Goal: Information Seeking & Learning: Learn about a topic

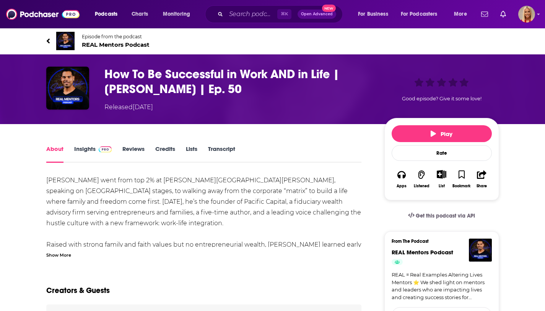
click at [84, 148] on link "Insights" at bounding box center [93, 154] width 38 height 18
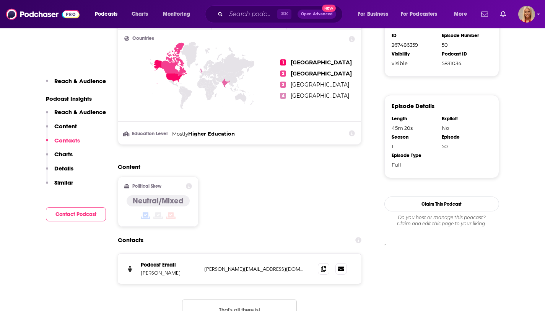
scroll to position [588, 0]
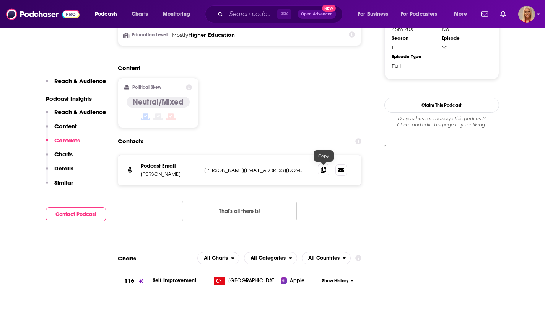
click at [320, 171] on span at bounding box center [323, 169] width 11 height 11
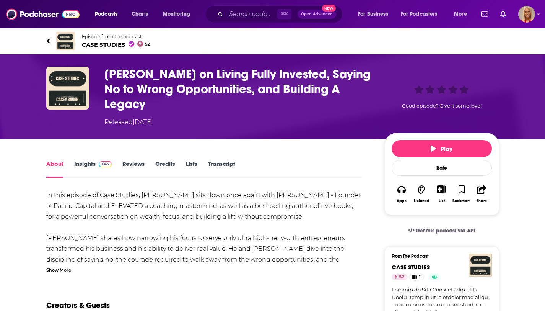
click at [93, 162] on link "Insights" at bounding box center [93, 169] width 38 height 18
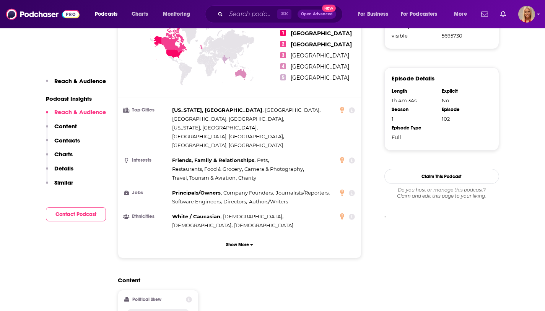
scroll to position [696, 0]
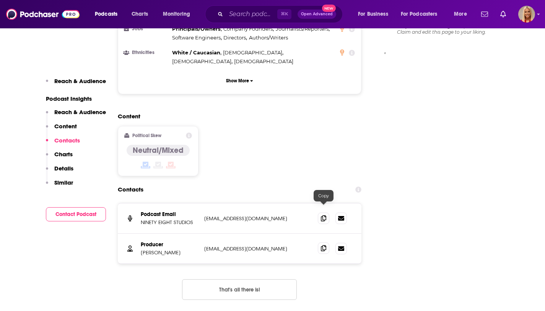
click at [323, 245] on icon at bounding box center [323, 248] width 5 height 6
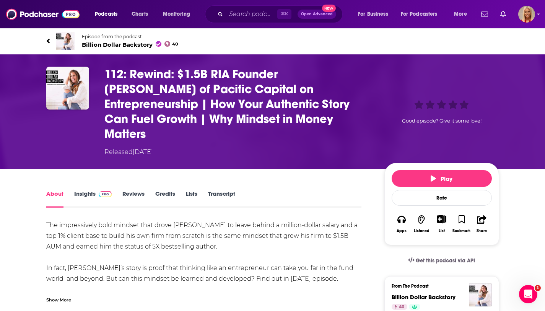
click at [96, 189] on div "About Insights Reviews Credits Lists Transcript" at bounding box center [204, 198] width 316 height 19
click at [94, 192] on link "Insights" at bounding box center [93, 199] width 38 height 18
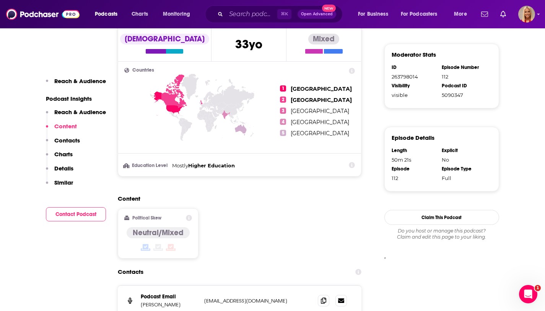
scroll to position [645, 0]
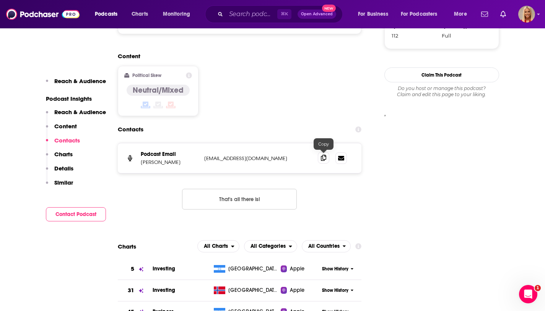
click at [324, 157] on icon at bounding box center [323, 158] width 5 height 6
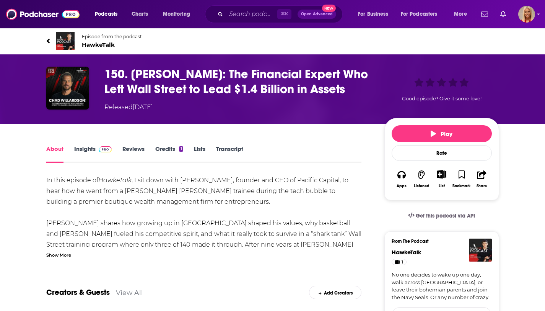
click at [83, 150] on link "Insights" at bounding box center [93, 154] width 38 height 18
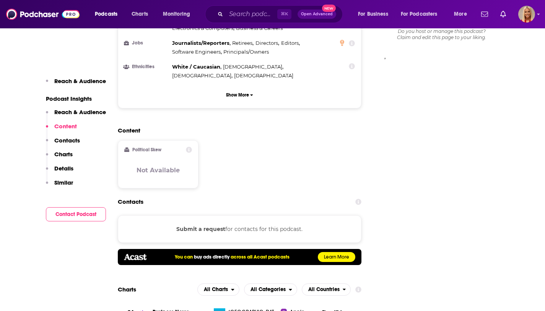
scroll to position [709, 0]
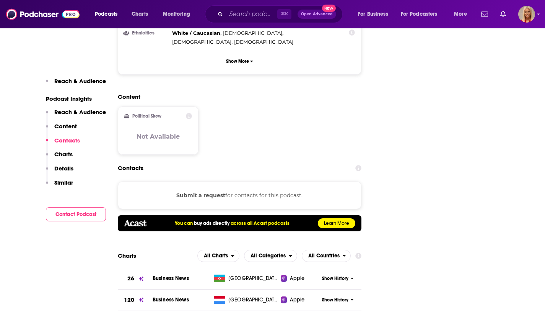
click at [204, 191] on button "Submit a request" at bounding box center [200, 195] width 49 height 8
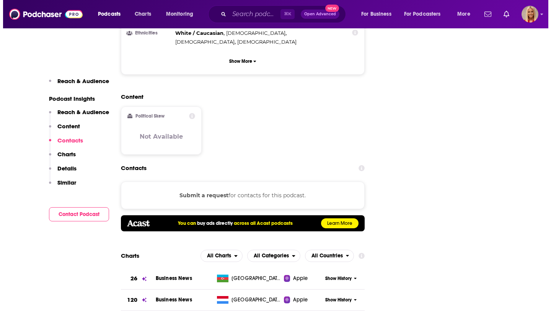
scroll to position [0, 0]
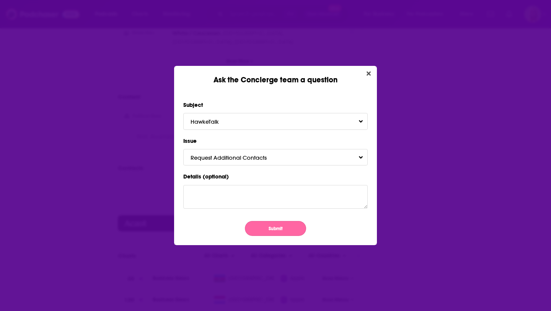
click at [268, 227] on button "Submit" at bounding box center [275, 228] width 61 height 15
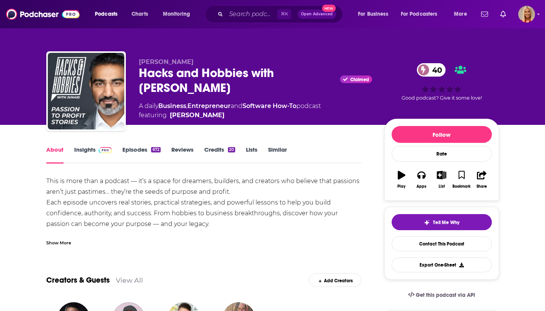
click at [77, 156] on link "Insights" at bounding box center [93, 155] width 38 height 18
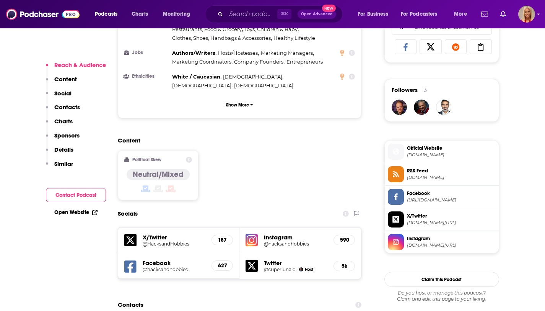
scroll to position [574, 0]
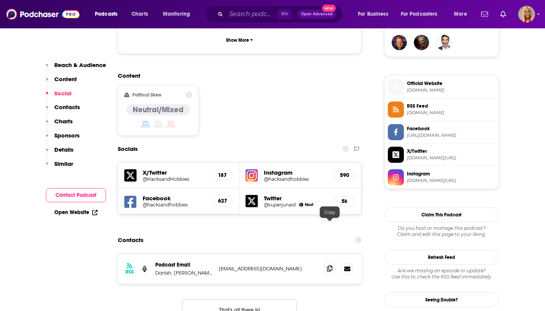
click at [329, 265] on icon at bounding box center [329, 268] width 5 height 6
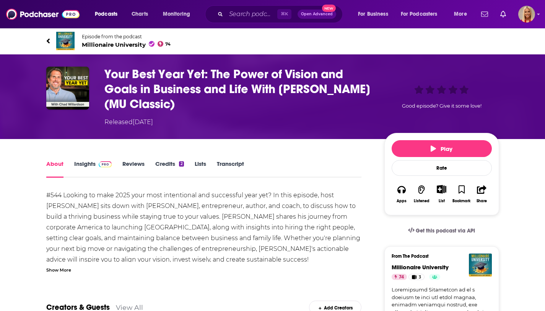
click at [87, 163] on link "Insights" at bounding box center [93, 169] width 38 height 18
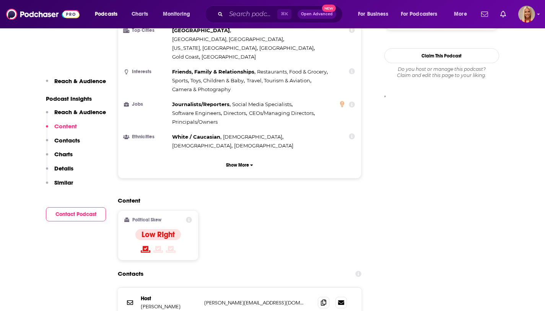
scroll to position [672, 0]
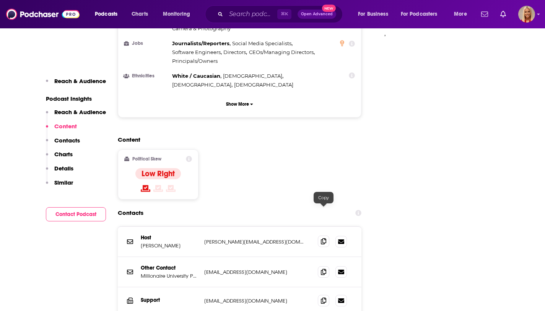
click at [320, 235] on span at bounding box center [323, 240] width 11 height 11
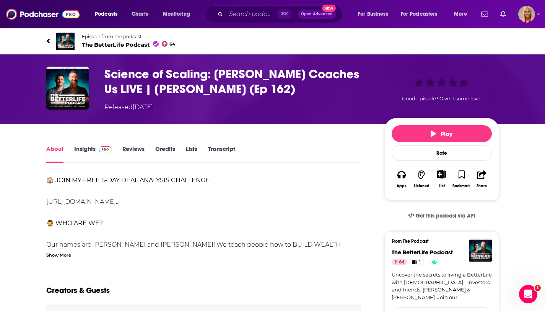
click at [83, 153] on link "Insights" at bounding box center [93, 154] width 38 height 18
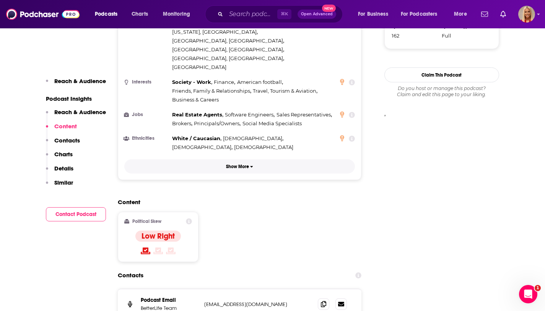
scroll to position [681, 0]
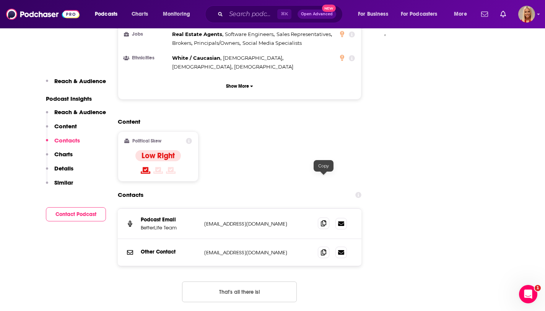
click at [327, 217] on span at bounding box center [323, 222] width 11 height 11
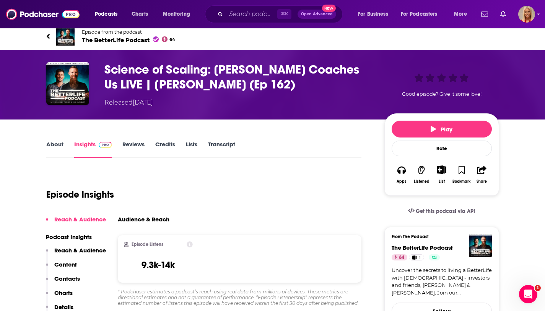
scroll to position [0, 0]
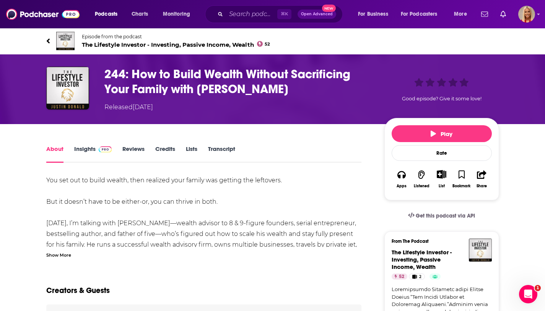
click at [88, 153] on link "Insights" at bounding box center [93, 154] width 38 height 18
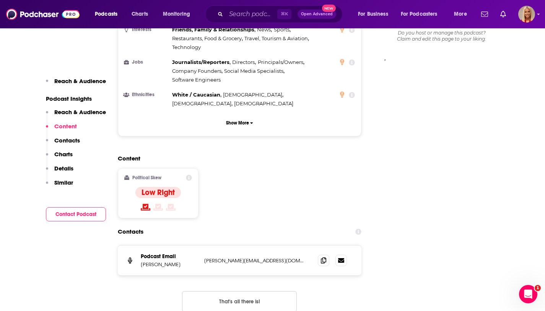
scroll to position [754, 0]
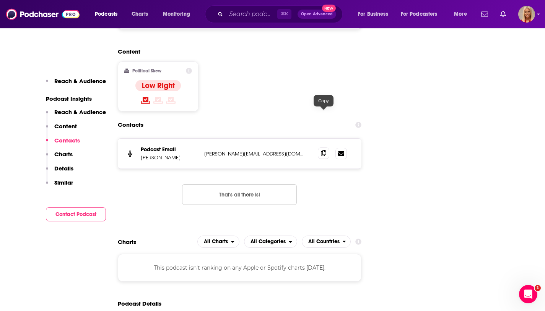
click at [322, 150] on icon at bounding box center [323, 153] width 5 height 6
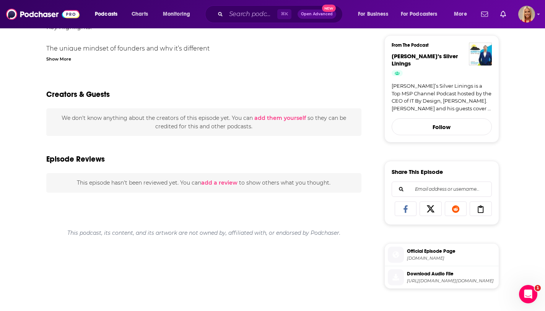
scroll to position [88, 0]
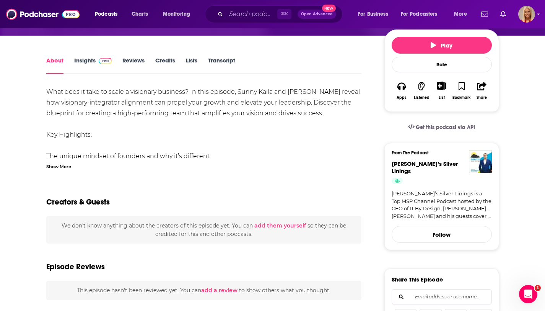
click at [90, 61] on link "Insights" at bounding box center [93, 66] width 38 height 18
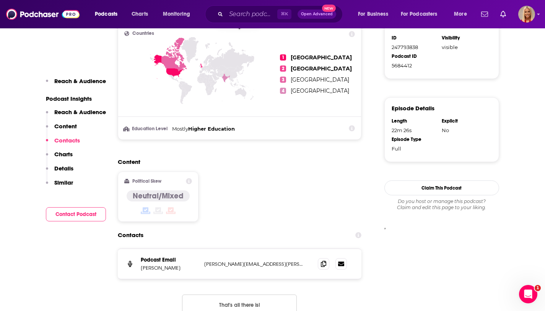
scroll to position [583, 0]
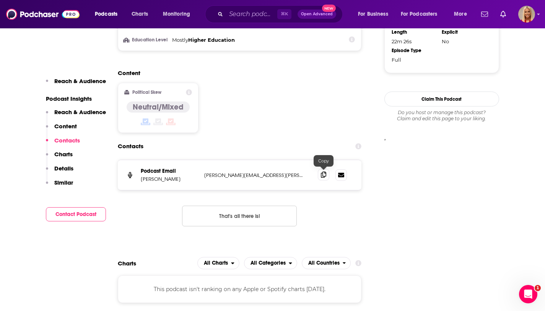
click at [320, 177] on span at bounding box center [323, 174] width 11 height 11
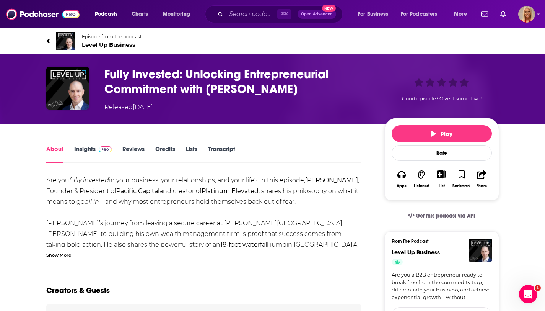
click at [84, 146] on link "Insights" at bounding box center [93, 154] width 38 height 18
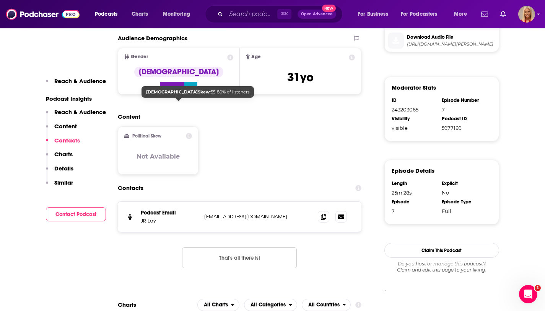
scroll to position [511, 0]
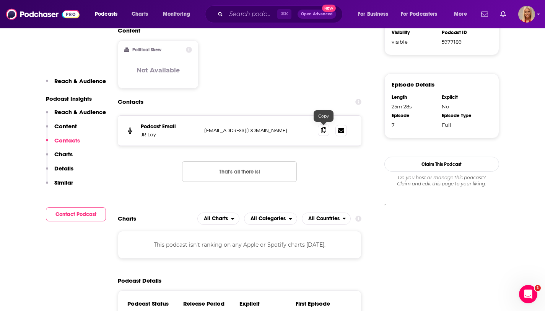
click at [322, 133] on span at bounding box center [323, 129] width 11 height 11
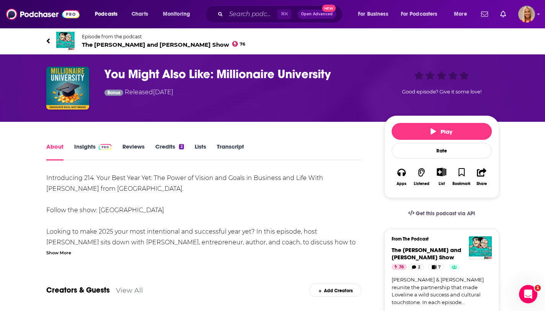
click at [49, 42] on icon at bounding box center [47, 40] width 3 height 5
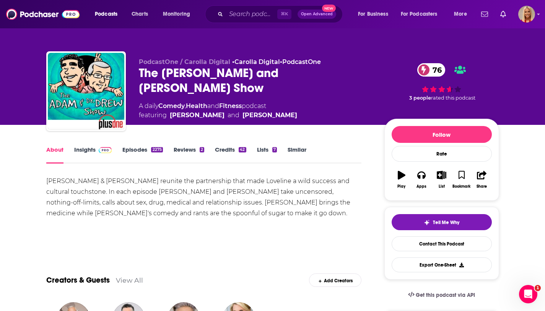
click at [94, 145] on div "About Insights Episodes 2275 Reviews 2 Credits 42 Lists 7 Similar" at bounding box center [204, 154] width 316 height 19
click at [91, 146] on link "Insights" at bounding box center [93, 155] width 38 height 18
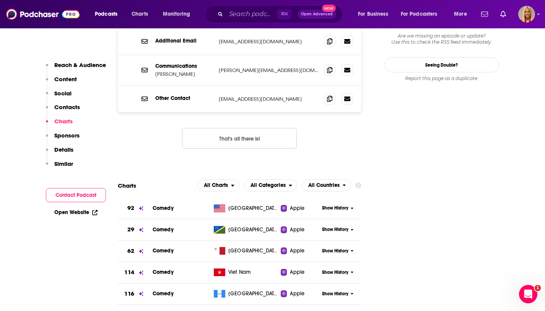
scroll to position [660, 0]
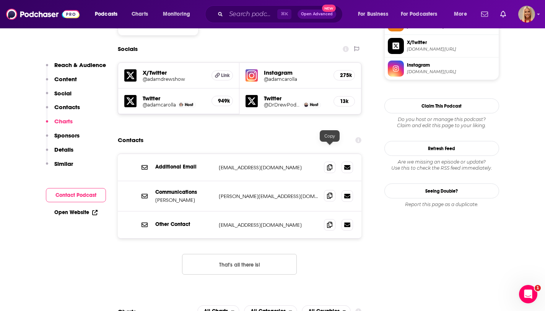
click at [330, 190] on span at bounding box center [329, 195] width 11 height 11
click at [329, 164] on icon at bounding box center [329, 167] width 5 height 6
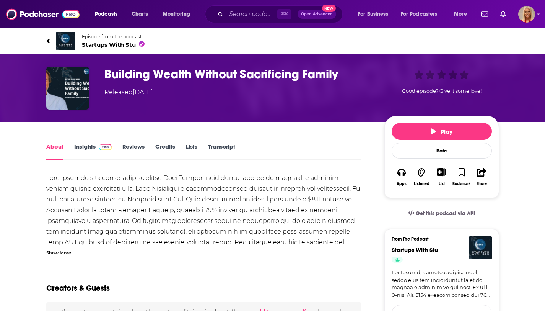
click at [105, 150] on link "Insights" at bounding box center [93, 152] width 38 height 18
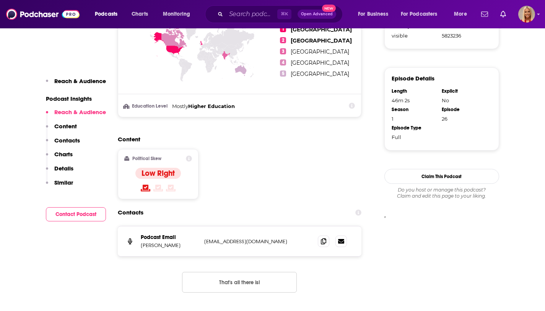
scroll to position [659, 0]
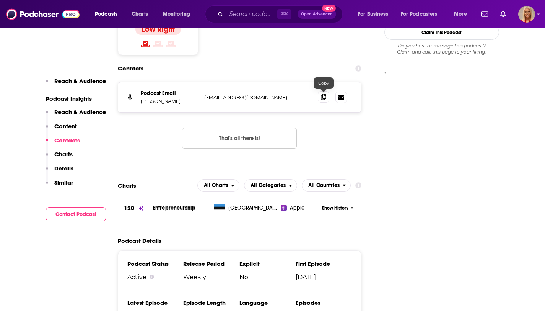
click at [324, 97] on icon at bounding box center [323, 97] width 5 height 6
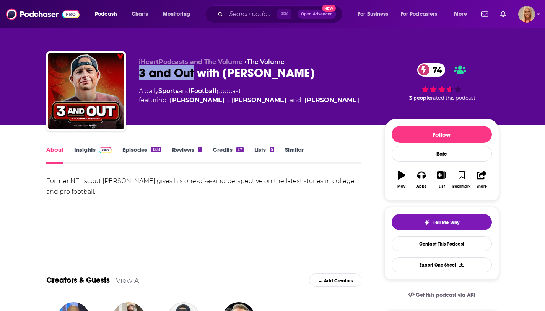
drag, startPoint x: 137, startPoint y: 72, endPoint x: 194, endPoint y: 78, distance: 57.4
click at [194, 78] on div "iHeartPodcasts and The Volume • The Volume 3 and Out with John Middlekauff 74 A…" at bounding box center [272, 92] width 453 height 83
copy h1 "3 and Out"
click at [90, 158] on link "Insights" at bounding box center [93, 155] width 38 height 18
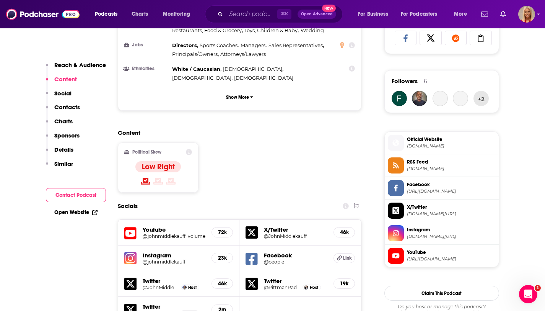
scroll to position [639, 0]
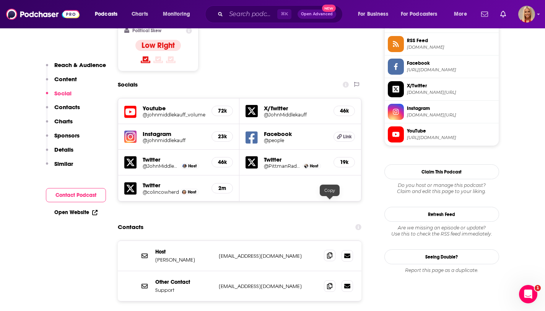
click at [329, 252] on icon at bounding box center [329, 255] width 5 height 6
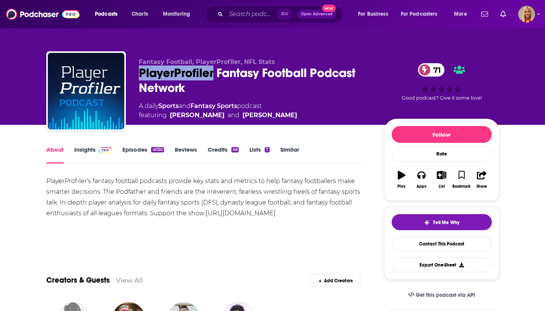
drag, startPoint x: 141, startPoint y: 73, endPoint x: 212, endPoint y: 77, distance: 71.7
click at [212, 77] on div "PlayerProfiler Fantasy Football Podcast Network 71" at bounding box center [255, 80] width 233 height 30
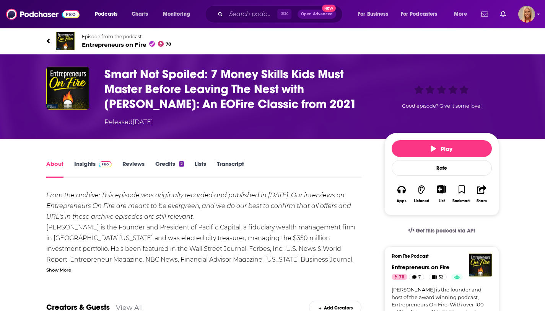
click at [85, 167] on link "Insights" at bounding box center [93, 169] width 38 height 18
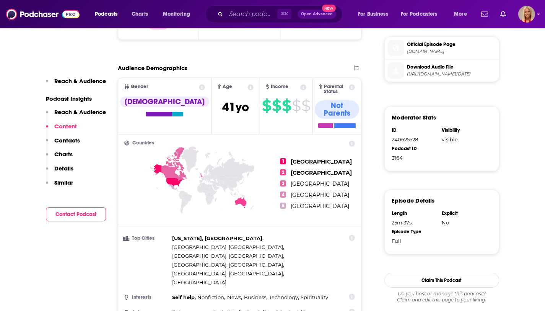
scroll to position [627, 0]
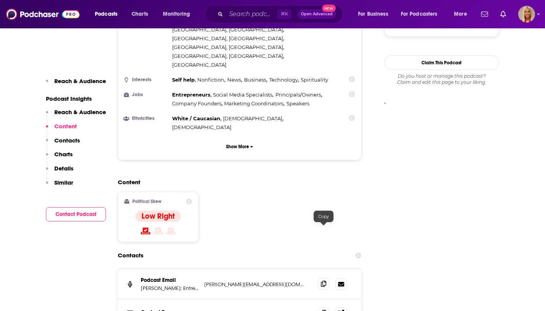
click at [324, 280] on icon at bounding box center [323, 283] width 5 height 6
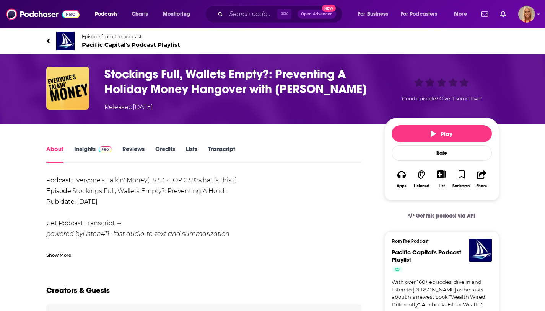
click at [92, 147] on link "Insights" at bounding box center [93, 154] width 38 height 18
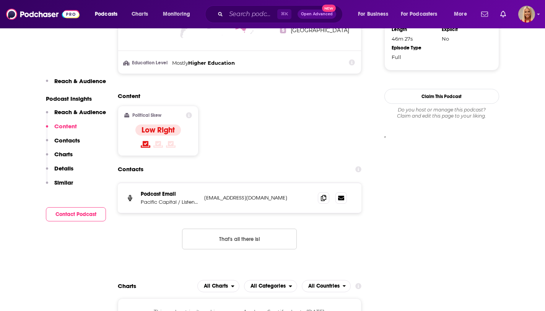
scroll to position [702, 0]
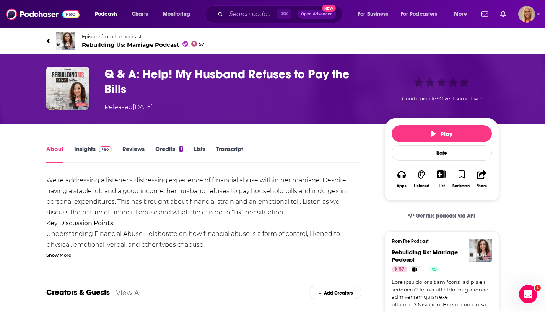
click at [100, 148] on img at bounding box center [105, 149] width 13 height 6
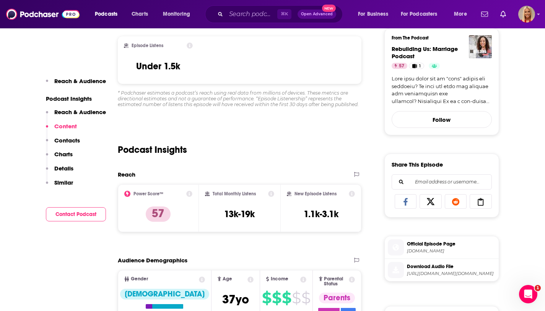
scroll to position [135, 0]
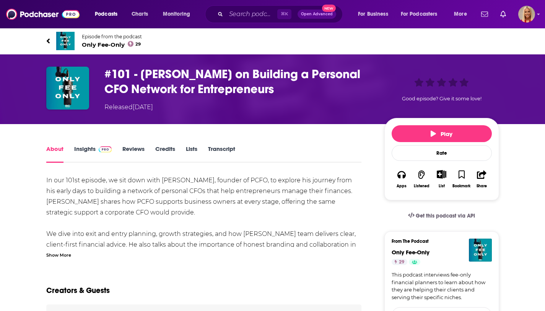
click at [90, 150] on link "Insights" at bounding box center [93, 154] width 38 height 18
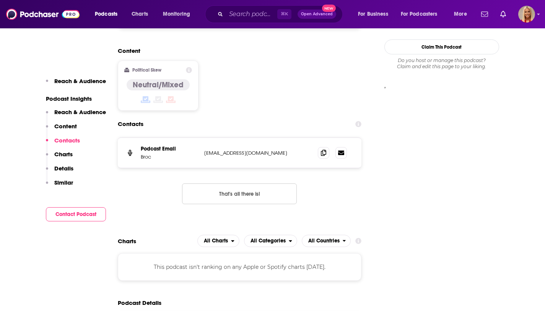
scroll to position [661, 0]
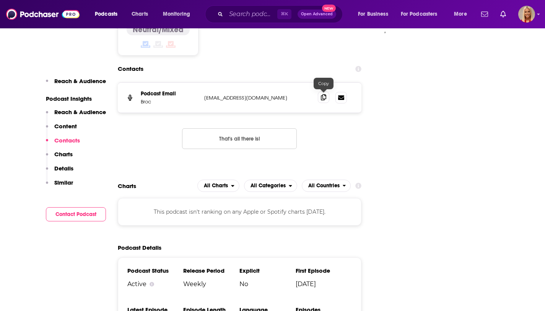
click at [322, 99] on icon at bounding box center [323, 97] width 5 height 6
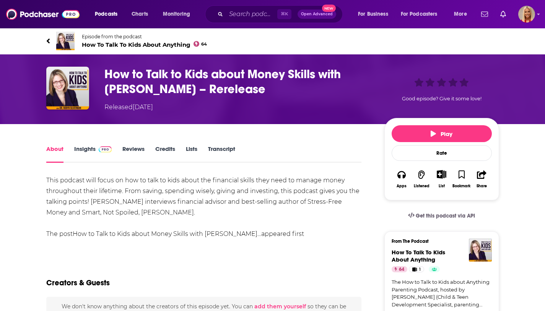
click at [85, 160] on link "Insights" at bounding box center [93, 154] width 38 height 18
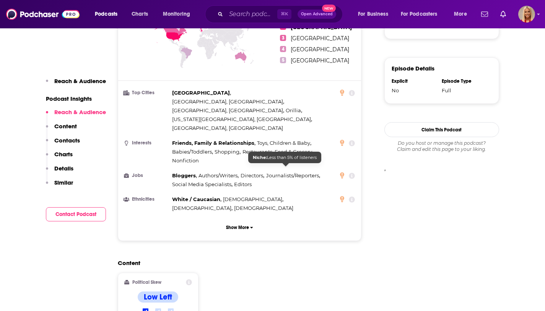
scroll to position [785, 0]
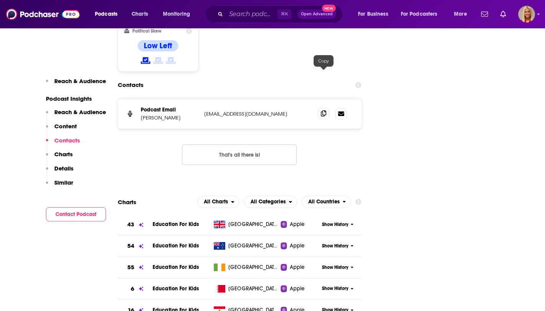
click at [322, 110] on icon at bounding box center [323, 113] width 5 height 6
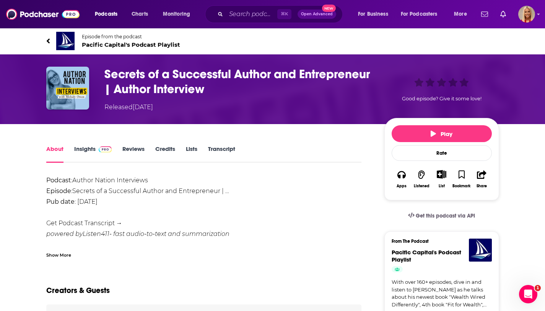
click at [91, 151] on link "Insights" at bounding box center [93, 154] width 38 height 18
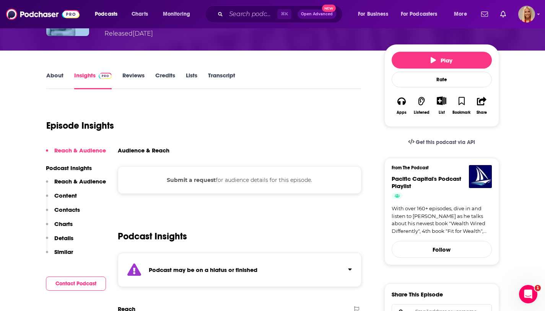
scroll to position [269, 0]
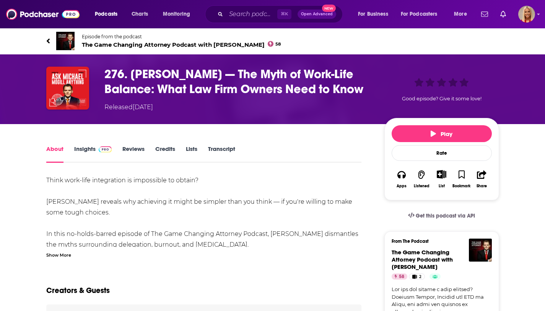
click at [75, 153] on link "Insights" at bounding box center [93, 154] width 38 height 18
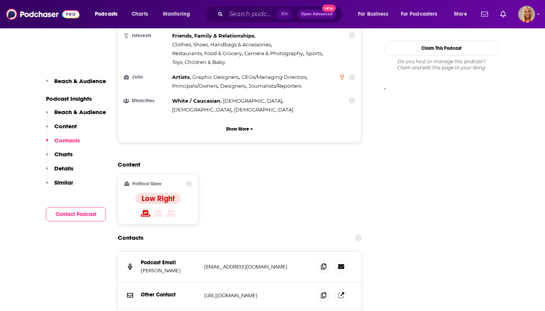
scroll to position [708, 0]
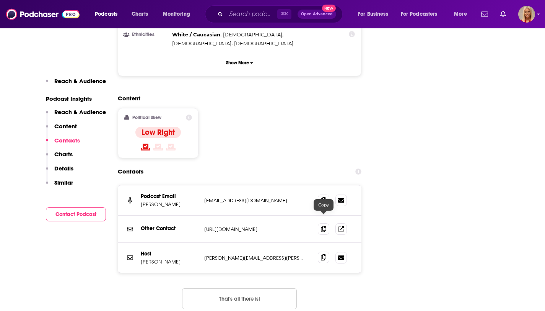
click at [324, 251] on span at bounding box center [323, 256] width 11 height 11
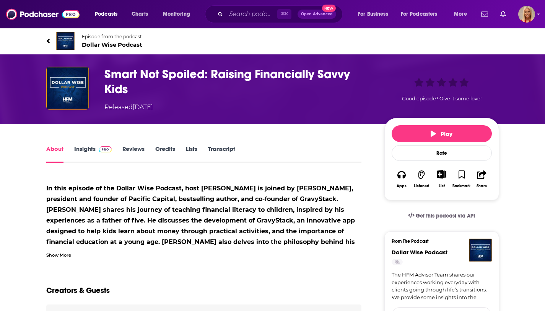
click at [88, 151] on link "Insights" at bounding box center [93, 154] width 38 height 18
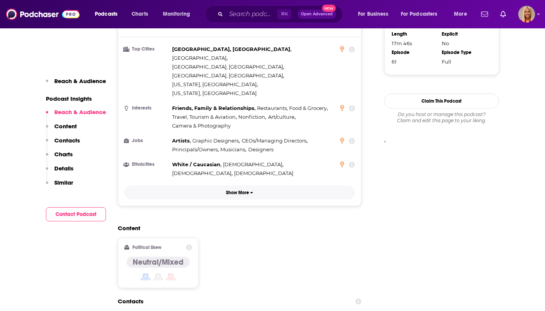
scroll to position [677, 0]
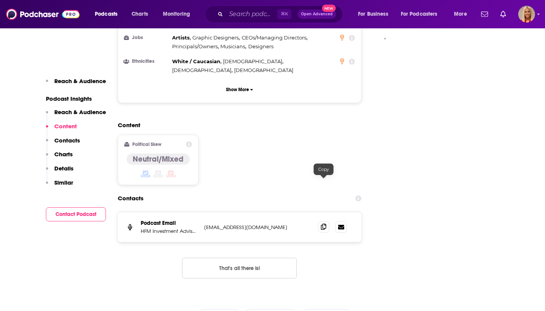
click at [323, 223] on icon at bounding box center [323, 226] width 5 height 6
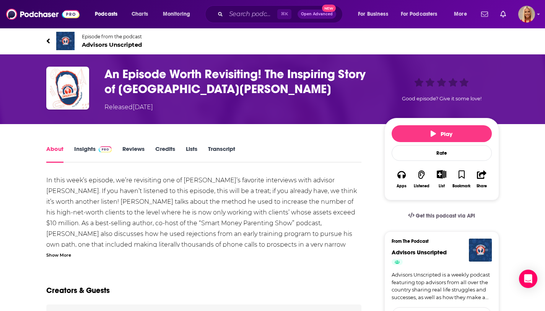
click at [84, 153] on link "Insights" at bounding box center [93, 154] width 38 height 18
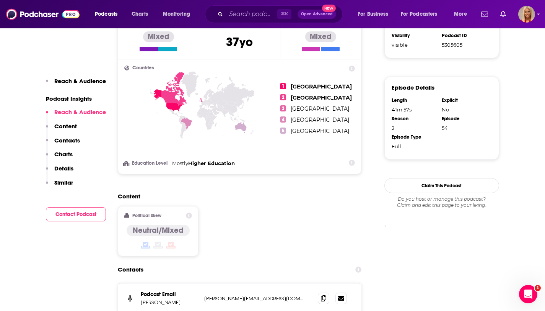
scroll to position [664, 0]
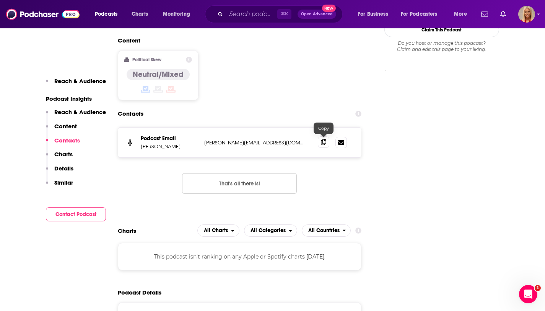
click at [321, 143] on icon at bounding box center [323, 142] width 5 height 6
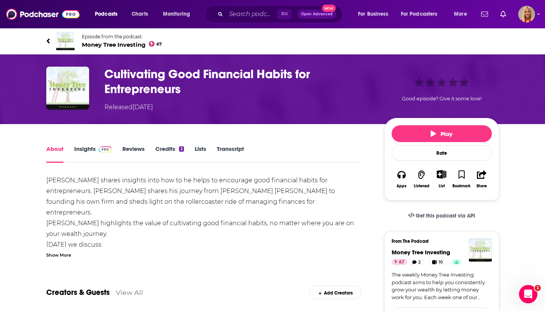
click at [85, 149] on link "Insights" at bounding box center [93, 154] width 38 height 18
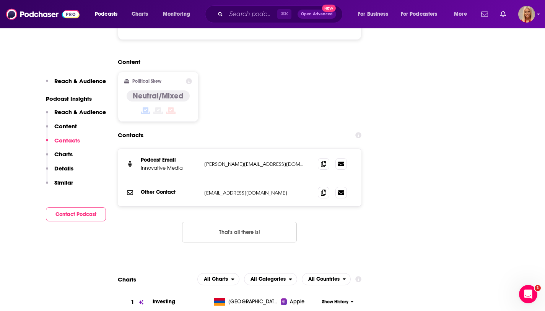
scroll to position [684, 0]
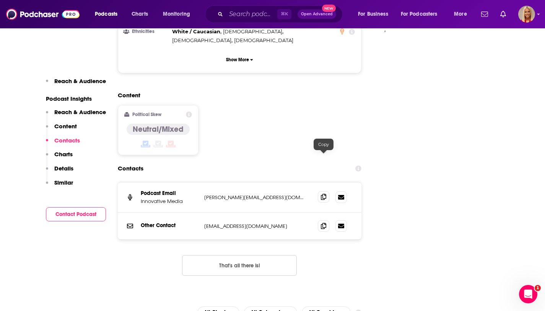
click at [325, 194] on icon at bounding box center [323, 197] width 5 height 6
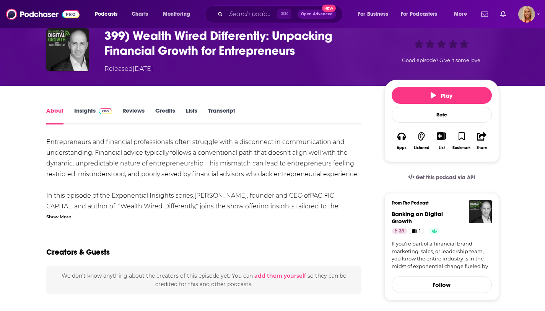
scroll to position [72, 0]
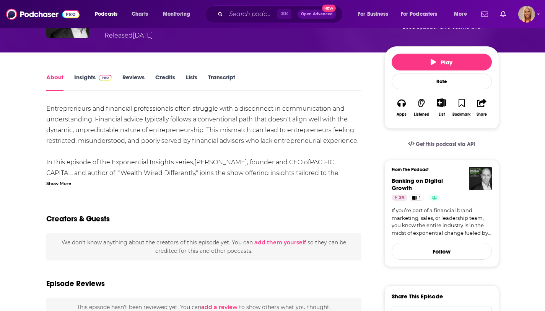
click at [81, 80] on link "Insights" at bounding box center [93, 82] width 38 height 18
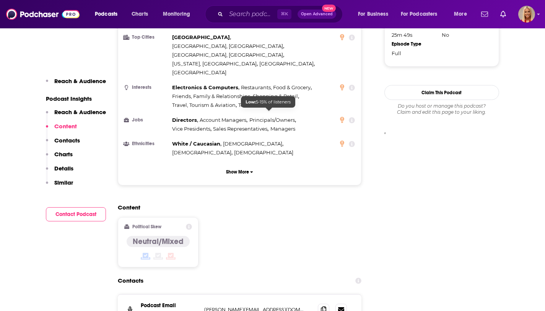
scroll to position [651, 0]
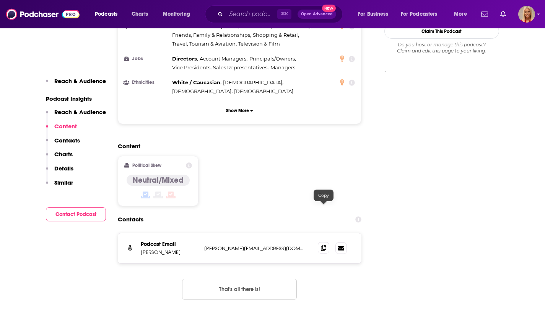
click at [324, 244] on icon at bounding box center [323, 247] width 5 height 6
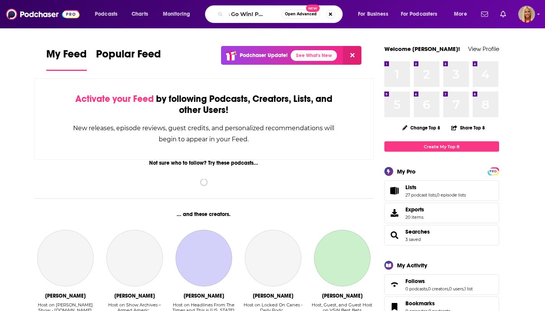
type input "Let's Go Win! Podcast"
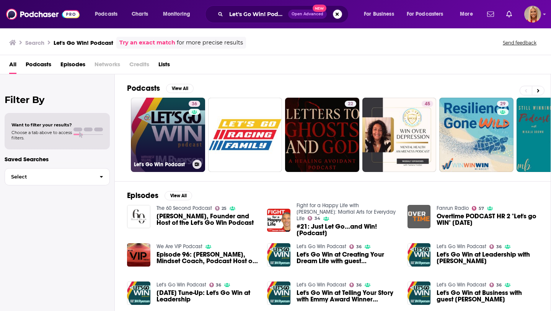
click at [168, 138] on link "36 Let's Go Win Podcast" at bounding box center [168, 135] width 74 height 74
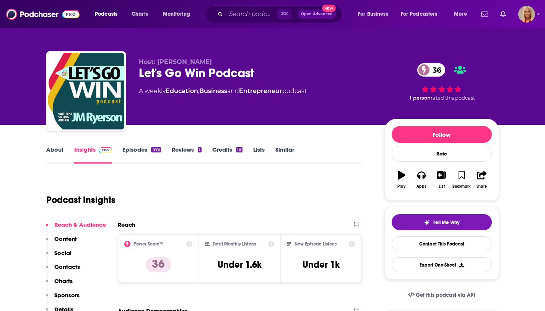
click at [93, 153] on link "Insights" at bounding box center [93, 155] width 38 height 18
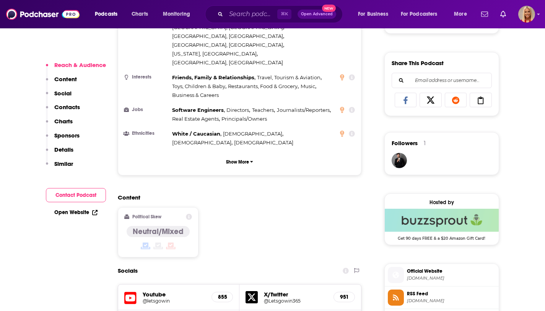
scroll to position [668, 0]
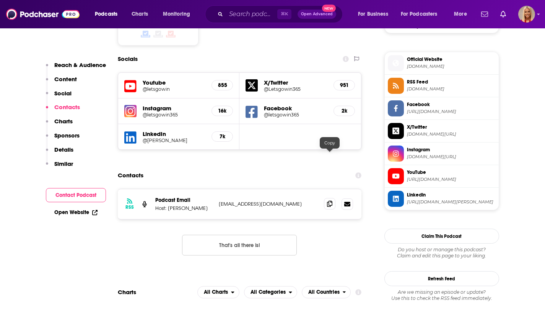
click at [334, 198] on span at bounding box center [329, 203] width 11 height 11
click at [246, 16] on input "Search podcasts, credits, & more..." at bounding box center [251, 14] width 51 height 12
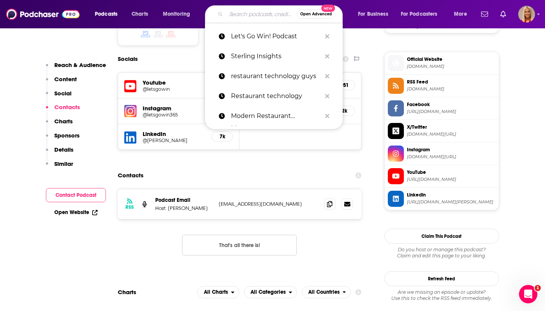
paste input "UHNWC Podcast"
type input "UHNWC Podcast"
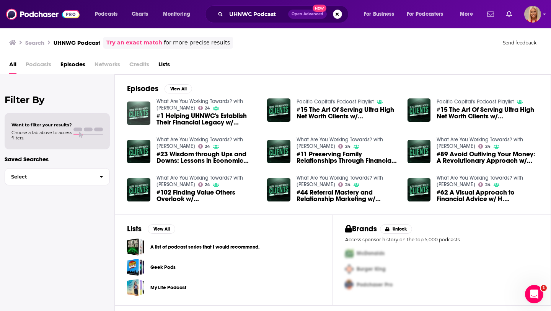
click at [144, 118] on img "#1 Helping UHNWC's Establish Their Financial Legacy w/ Cindy Youngcourt, FA, Af…" at bounding box center [138, 112] width 23 height 23
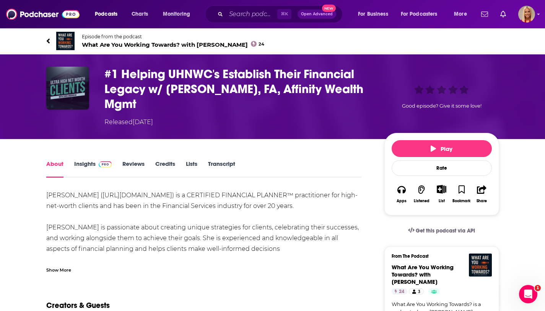
click at [76, 94] on img "#1 Helping UHNWC's Establish Their Financial Legacy w/ Cindy Youngcourt, FA, Af…" at bounding box center [67, 88] width 43 height 43
click at [91, 165] on link "Insights" at bounding box center [93, 169] width 38 height 18
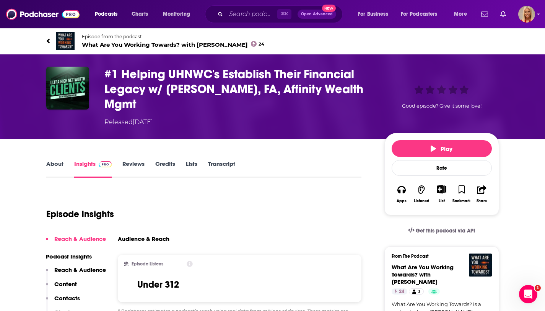
click at [55, 163] on link "About" at bounding box center [54, 169] width 17 height 18
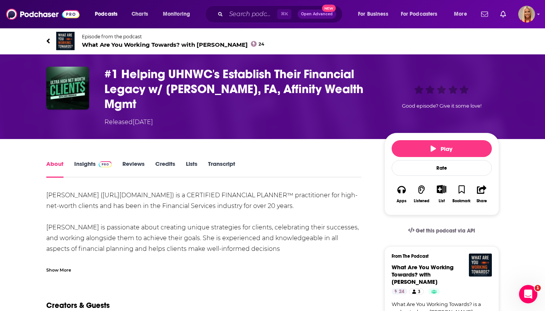
click at [87, 165] on link "Insights" at bounding box center [93, 169] width 38 height 18
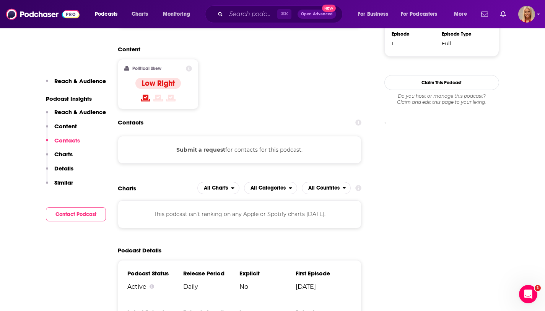
scroll to position [575, 0]
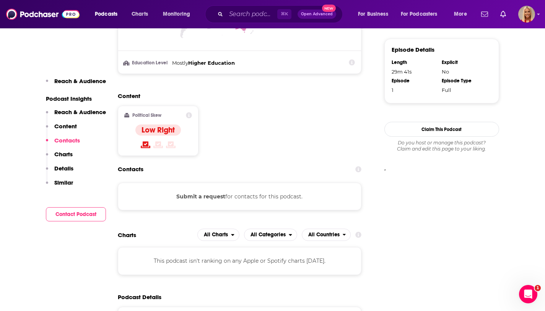
click at [211, 196] on button "Submit a request" at bounding box center [200, 196] width 49 height 8
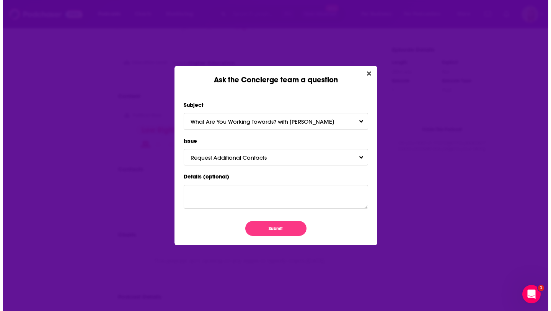
scroll to position [0, 0]
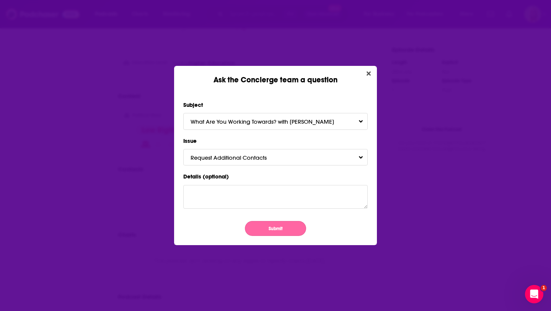
click at [286, 227] on button "Submit" at bounding box center [275, 228] width 61 height 15
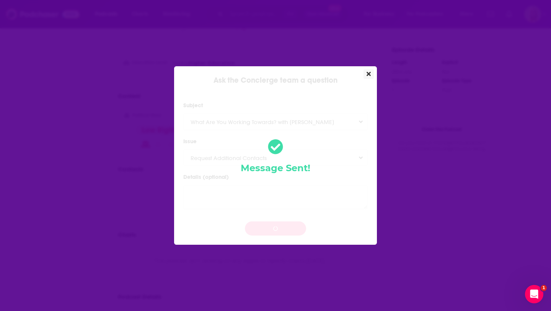
click at [370, 76] on icon "Close" at bounding box center [368, 74] width 4 height 6
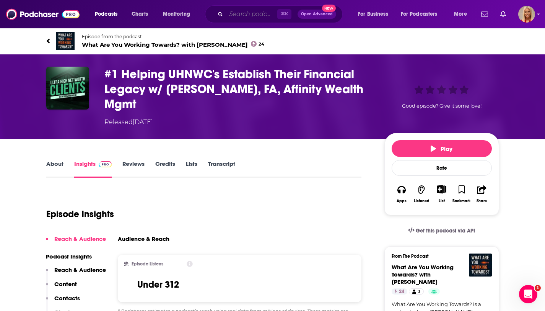
click at [227, 18] on input "Search podcasts, credits, & more..." at bounding box center [251, 14] width 51 height 12
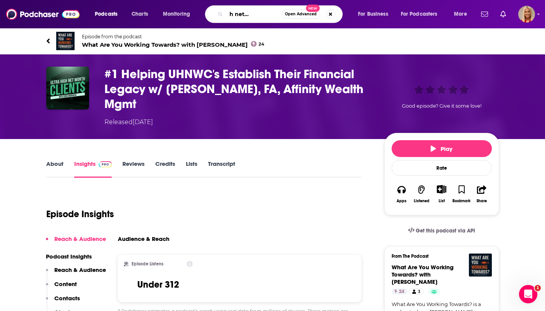
type input "ultra high networth clients"
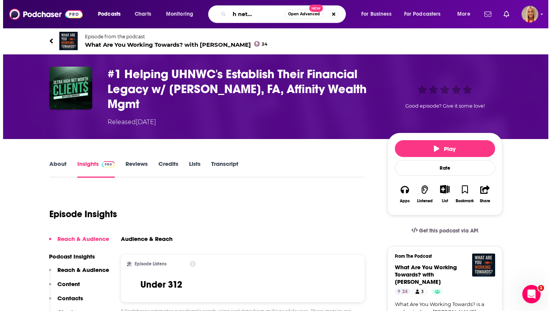
scroll to position [0, 27]
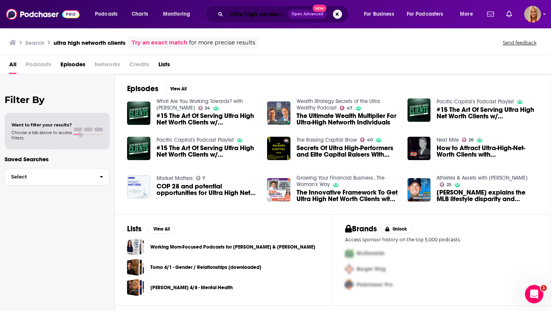
click at [262, 16] on input "ultra high networth clients" at bounding box center [257, 14] width 62 height 12
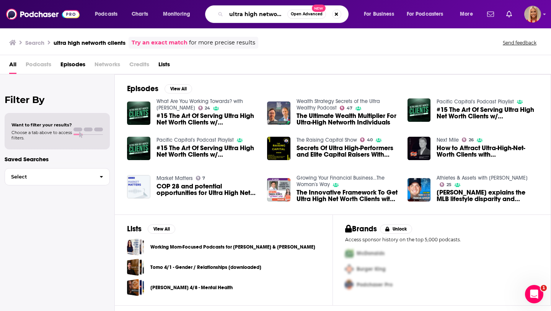
click at [269, 15] on input "ultra high networth clients" at bounding box center [256, 14] width 61 height 12
type input "ultra high net worth clients"
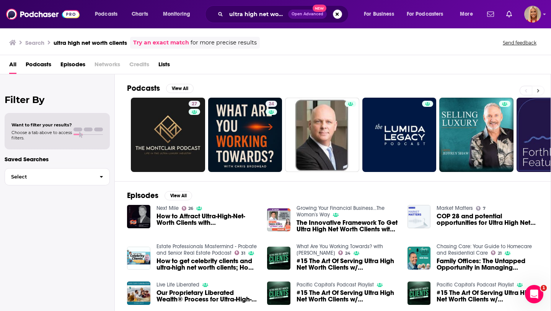
click at [541, 94] on button at bounding box center [538, 91] width 13 height 10
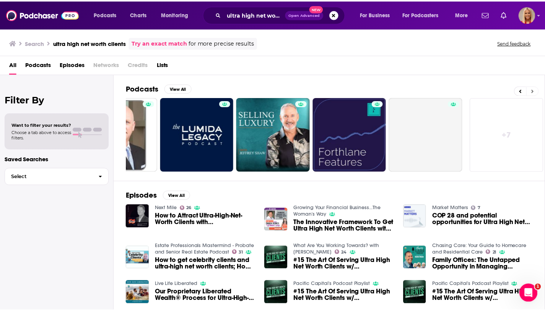
scroll to position [0, 202]
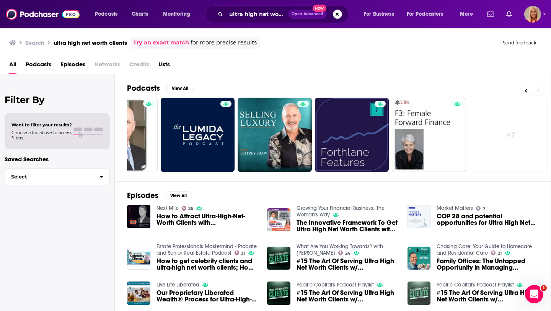
click at [423, 290] on img "#15 The Art Of Serving Ultra High Net Worth Clients w/ Chad Willardson, Preside…" at bounding box center [418, 292] width 23 height 23
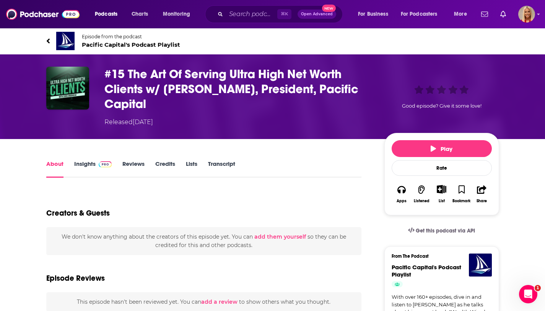
click at [85, 163] on link "Insights" at bounding box center [93, 169] width 38 height 18
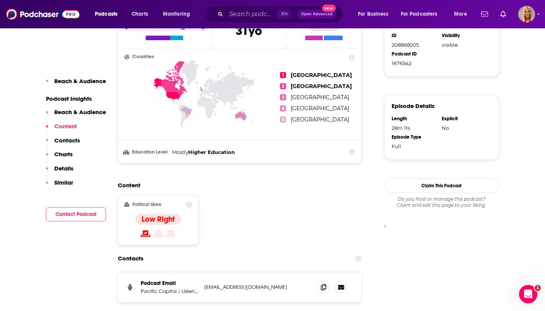
scroll to position [205, 0]
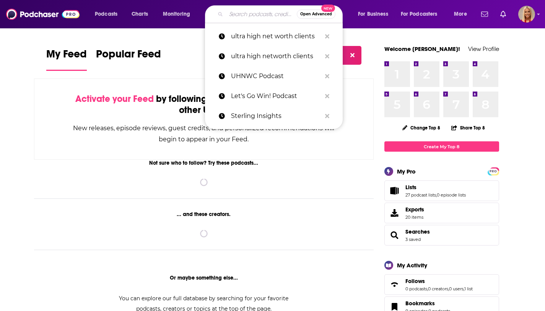
click at [232, 15] on input "Search podcasts, credits, & more..." at bounding box center [261, 14] width 71 height 12
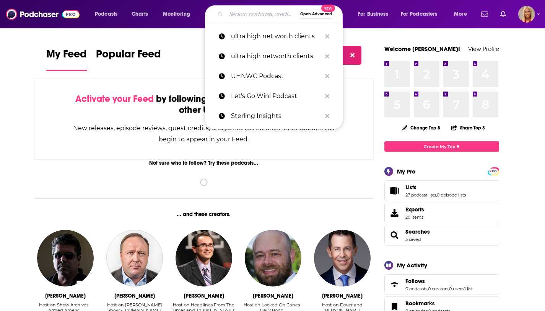
paste input "The Warrior Dad Show"
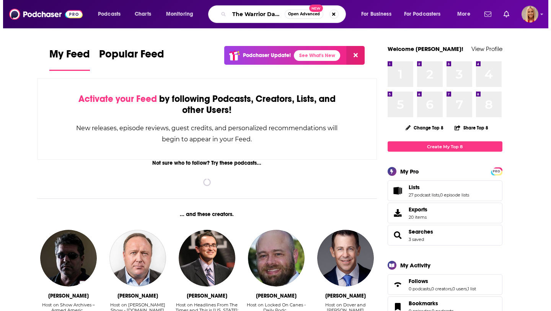
scroll to position [0, 15]
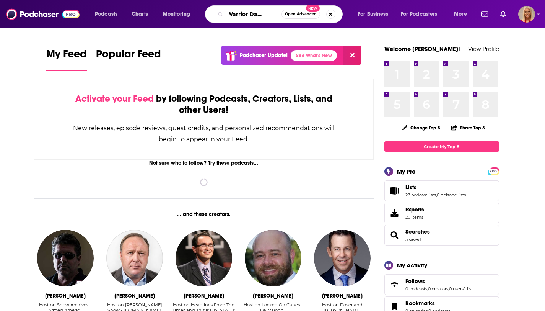
type input "The Warrior Dad Show"
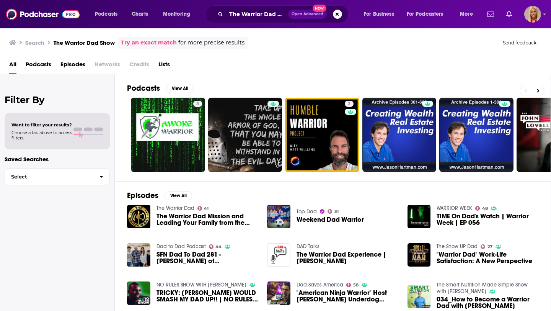
click at [175, 208] on link "The Warrior Dad" at bounding box center [175, 208] width 38 height 7
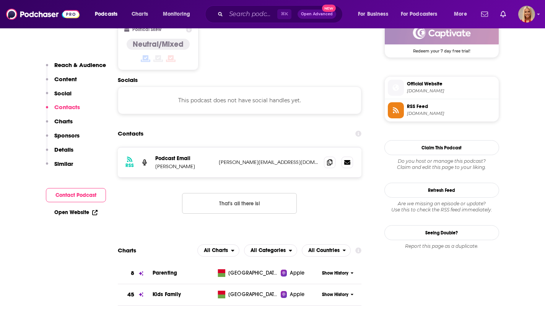
scroll to position [647, 0]
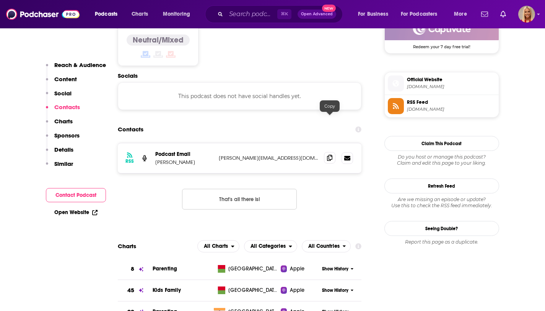
click at [329, 155] on icon at bounding box center [329, 158] width 5 height 6
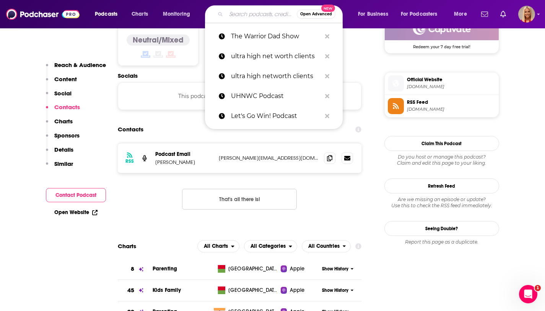
click at [254, 10] on input "Search podcasts, credits, & more..." at bounding box center [261, 14] width 71 height 12
paste input "Book Talk Podcast"
type input "Book Talk Podcast"
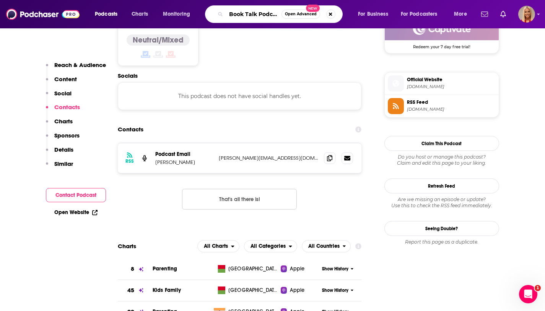
scroll to position [0, 3]
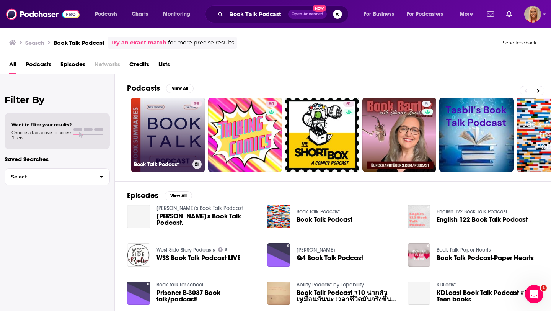
click at [165, 168] on div "Book Talk Podcast" at bounding box center [168, 164] width 68 height 9
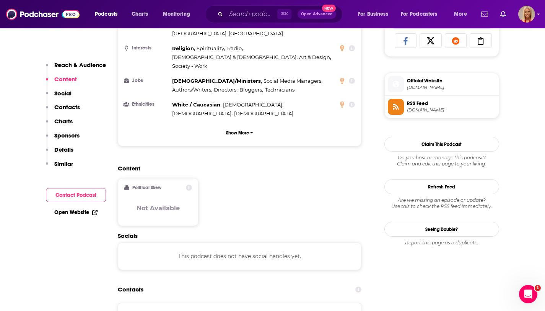
scroll to position [518, 0]
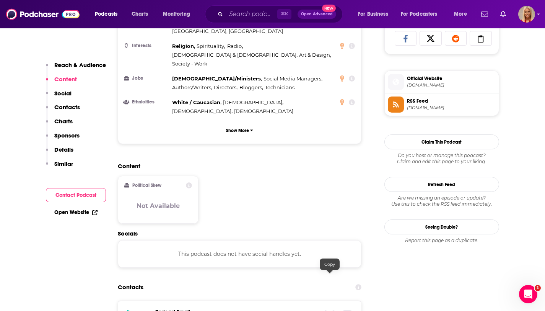
click at [333, 309] on span at bounding box center [329, 314] width 11 height 11
click at [238, 16] on input "Search podcasts, credits, & more..." at bounding box center [251, 14] width 51 height 12
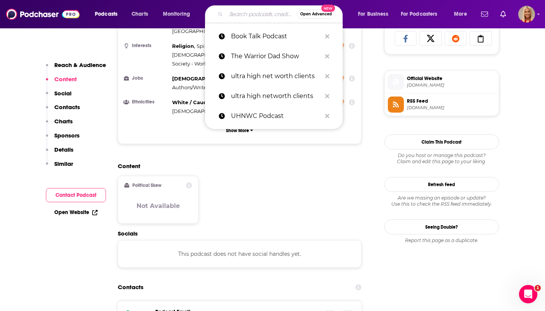
paste input "Everyone's Talkin' Money"
type input "Everyone's Talkin' Money"
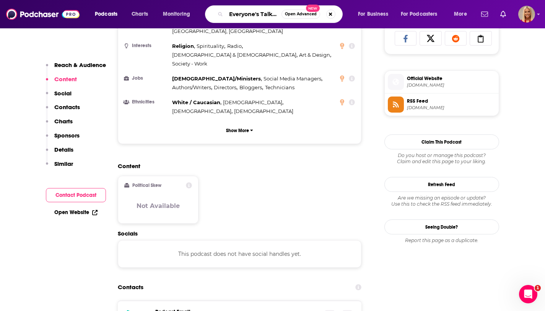
scroll to position [0, 21]
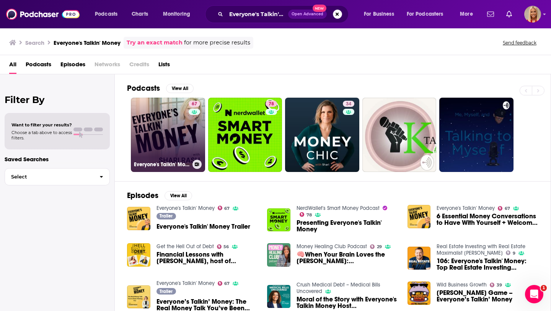
click at [182, 144] on link "67 Everyone's Talkin' Money" at bounding box center [168, 135] width 74 height 74
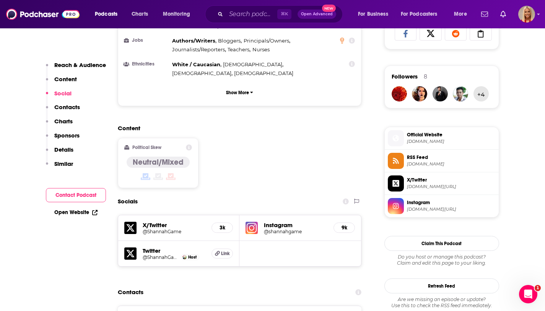
scroll to position [685, 0]
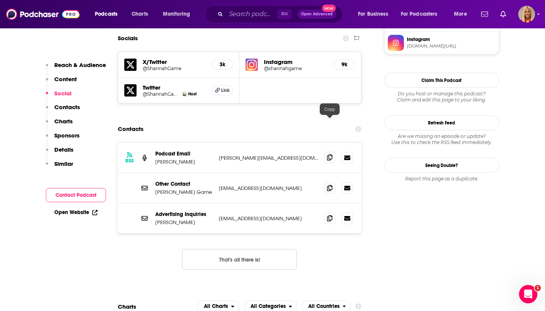
click at [327, 154] on icon at bounding box center [329, 157] width 5 height 6
click at [257, 14] on input "Search podcasts, credits, & more..." at bounding box center [251, 14] width 51 height 12
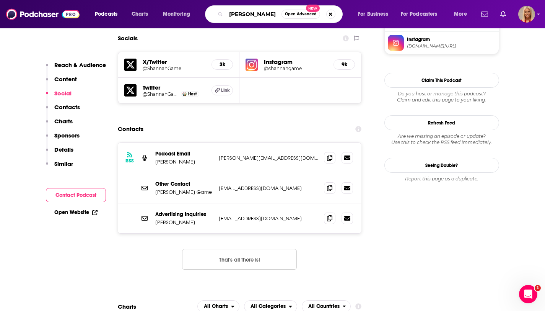
type input "chad willardson"
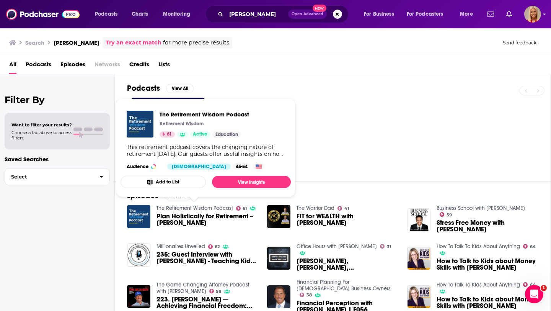
click at [195, 207] on link "The Retirement Wisdom Podcast" at bounding box center [194, 208] width 77 height 7
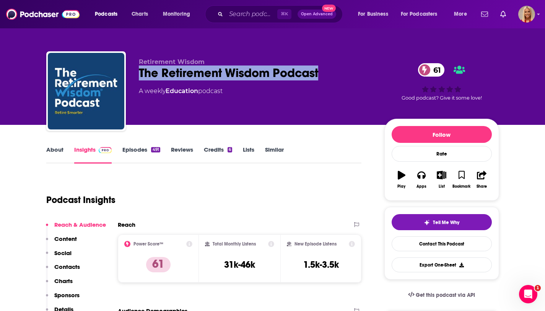
drag, startPoint x: 147, startPoint y: 74, endPoint x: 320, endPoint y: 74, distance: 172.9
click at [320, 74] on div "The Retirement Wisdom Podcast 61" at bounding box center [255, 72] width 233 height 15
copy h2 "The Retirement Wisdom Podcast"
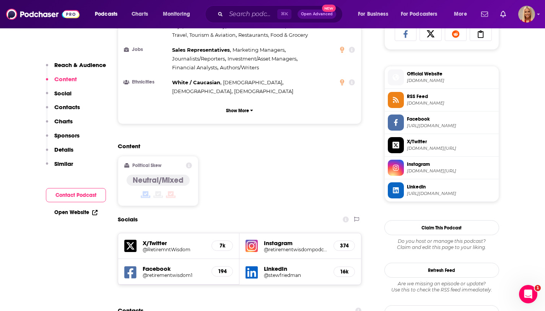
scroll to position [658, 0]
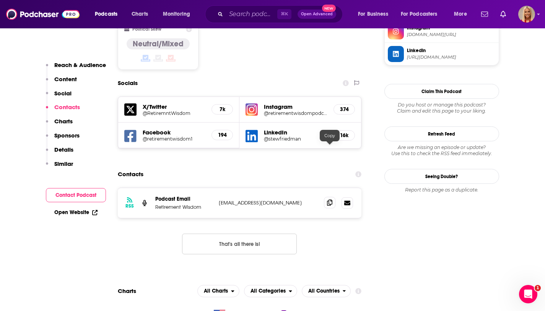
click at [332, 199] on icon at bounding box center [329, 202] width 5 height 6
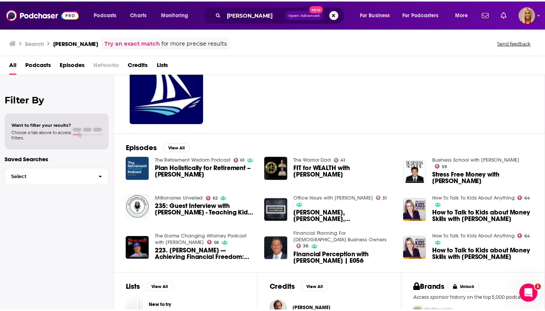
scroll to position [54, 0]
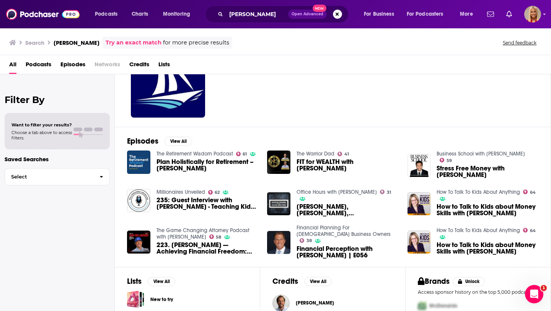
click at [467, 170] on span "Stress Free Money with Chad Willardson" at bounding box center [487, 171] width 102 height 13
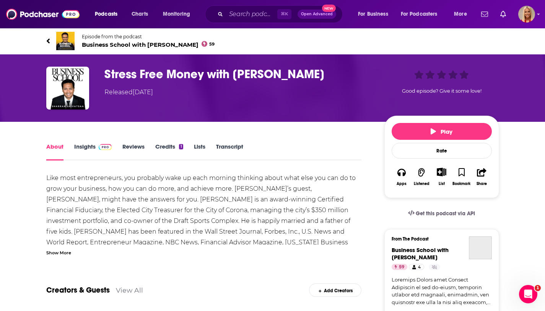
click at [88, 149] on link "Insights" at bounding box center [93, 152] width 38 height 18
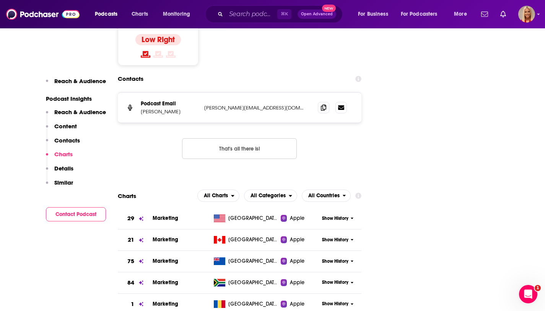
scroll to position [738, 0]
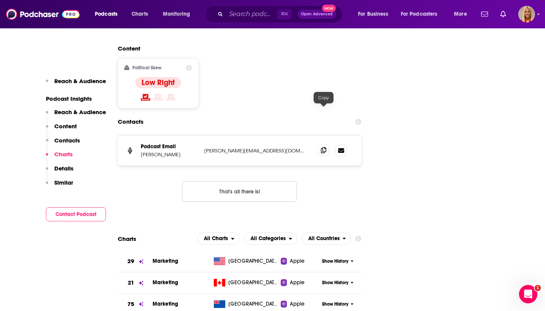
click at [326, 147] on icon at bounding box center [323, 150] width 5 height 6
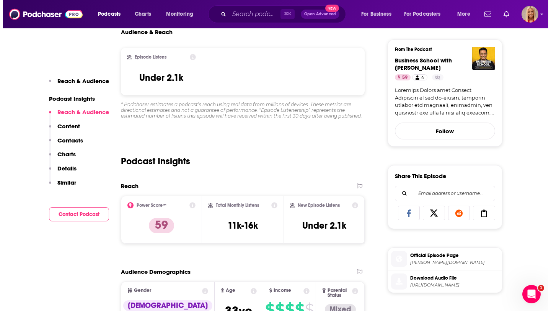
scroll to position [0, 0]
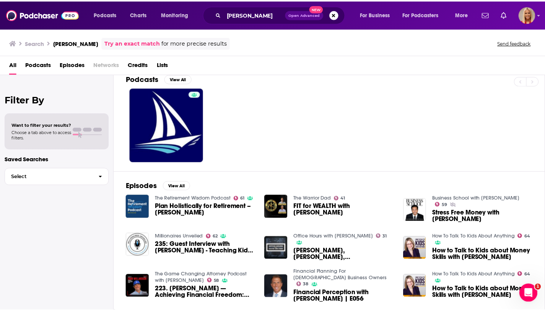
scroll to position [96, 0]
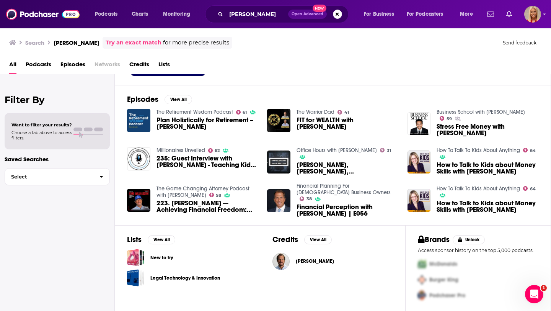
click at [314, 209] on span "Financial Perception with Chad Willardson | E056" at bounding box center [347, 210] width 102 height 13
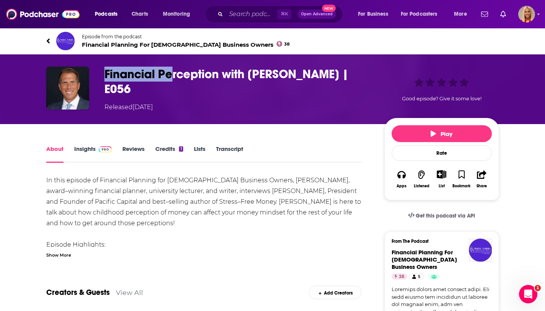
drag, startPoint x: 105, startPoint y: 72, endPoint x: 172, endPoint y: 72, distance: 66.6
click at [172, 72] on h1 "Financial Perception with Chad Willardson | E056" at bounding box center [238, 82] width 268 height 30
click at [86, 148] on link "Insights" at bounding box center [93, 154] width 38 height 18
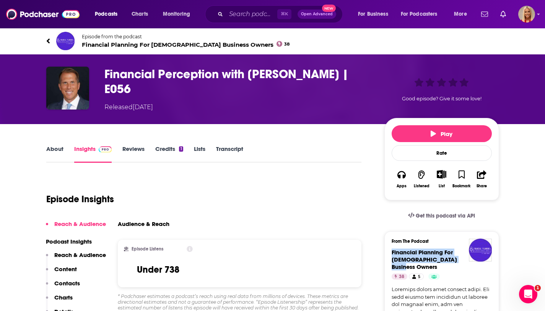
drag, startPoint x: 391, startPoint y: 253, endPoint x: 413, endPoint y: 268, distance: 26.1
click at [413, 268] on div "From The Podcast Financial Planning For Canadian Business Owners 38 5 Follow" at bounding box center [441, 288] width 115 height 114
copy span "Financial Planning For Canadian Business Owners"
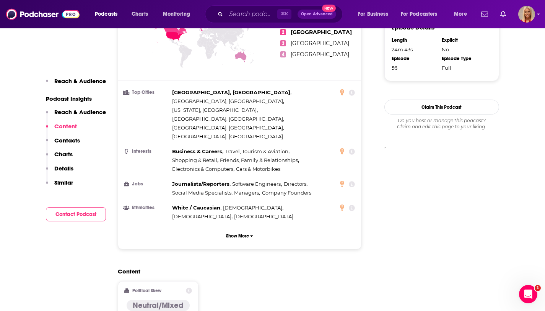
scroll to position [693, 0]
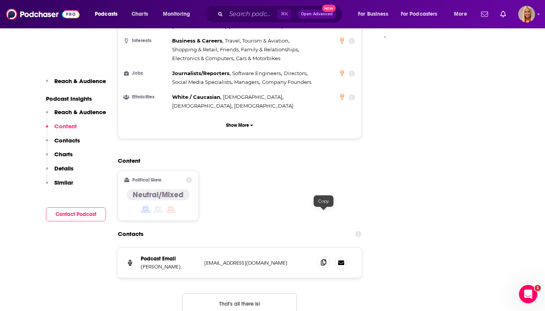
click at [323, 259] on icon at bounding box center [323, 262] width 5 height 6
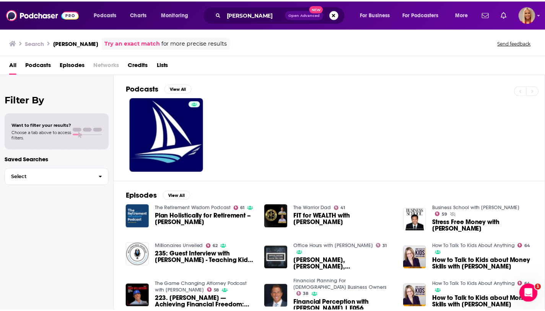
scroll to position [57, 0]
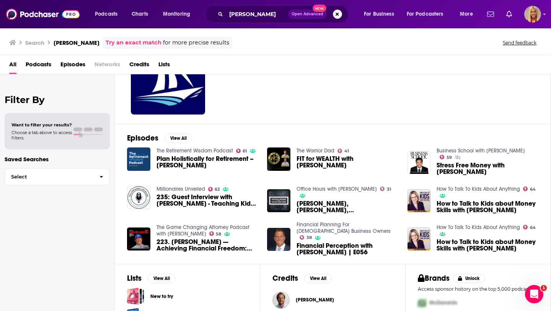
click at [195, 198] on span "235: Guest Interview with Chad Willardson - Teaching Kids About Money" at bounding box center [207, 200] width 102 height 13
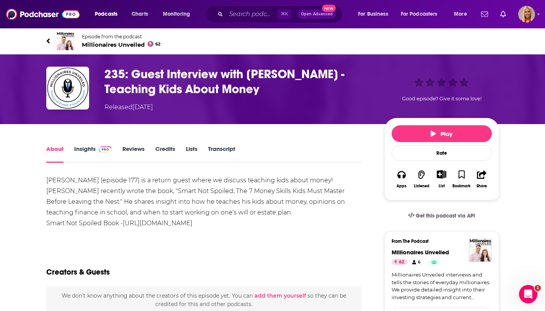
click at [90, 156] on link "Insights" at bounding box center [93, 154] width 38 height 18
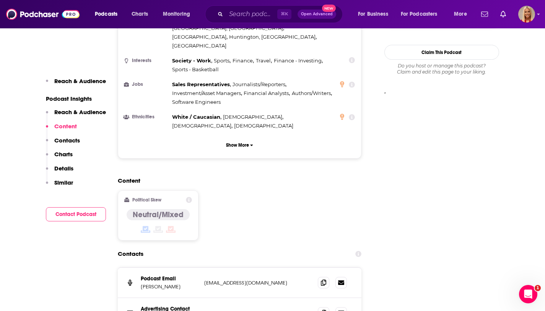
scroll to position [678, 0]
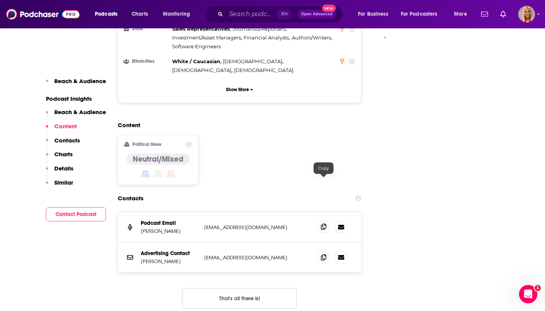
click at [324, 223] on icon at bounding box center [323, 226] width 5 height 6
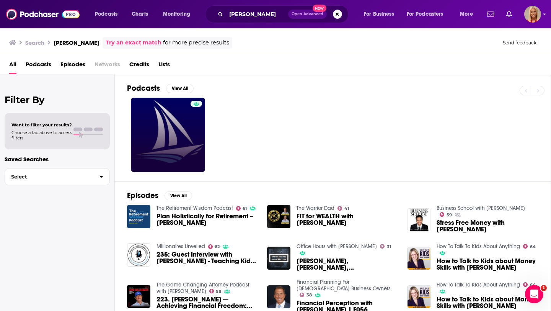
click at [165, 123] on link at bounding box center [168, 135] width 74 height 74
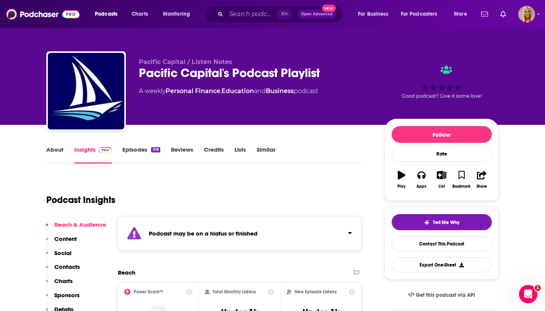
scroll to position [48, 0]
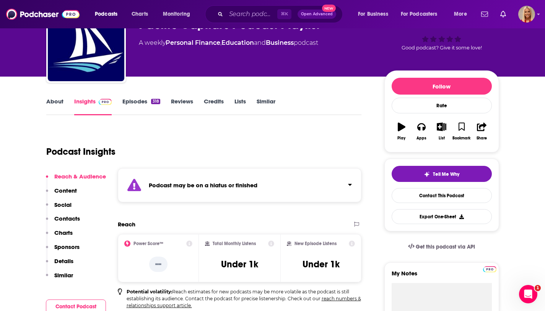
click at [148, 104] on link "Episodes 318" at bounding box center [140, 107] width 37 height 18
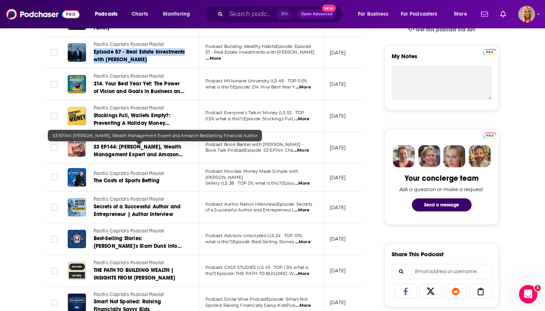
scroll to position [278, 0]
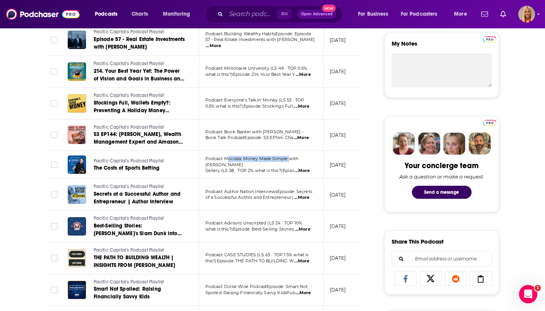
drag, startPoint x: 225, startPoint y: 162, endPoint x: 288, endPoint y: 162, distance: 63.5
click at [288, 162] on span "Podcast: Moolala: Money Made Simple with Bruce" at bounding box center [251, 161] width 93 height 11
copy span "Moolala: Money Made Simple"
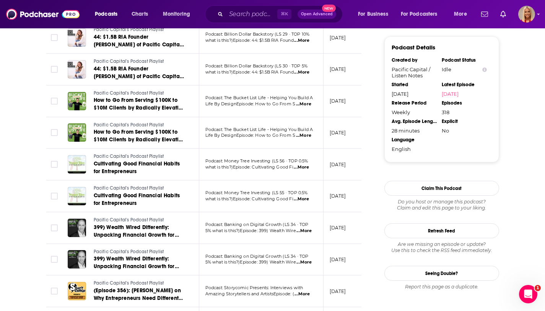
scroll to position [598, 0]
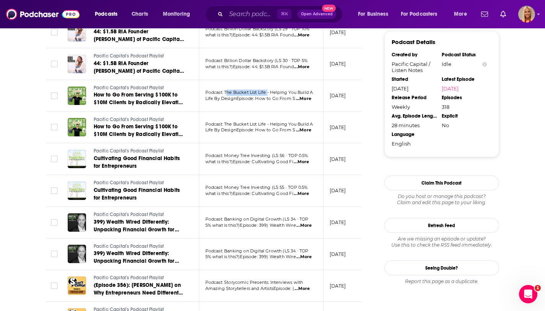
drag, startPoint x: 225, startPoint y: 92, endPoint x: 267, endPoint y: 94, distance: 42.1
click at [267, 94] on span "Podcast: The Bucket List Life - Helping You Build A" at bounding box center [259, 92] width 108 height 5
copy span "The Bucket List Life"
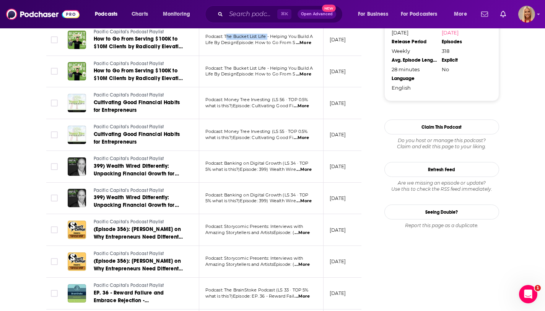
scroll to position [672, 0]
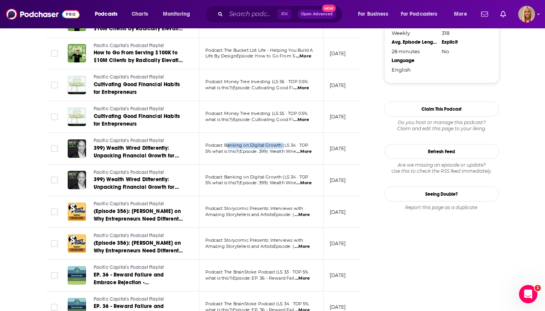
drag, startPoint x: 225, startPoint y: 145, endPoint x: 282, endPoint y: 146, distance: 56.2
click at [282, 146] on span "Podcast: Banking on Digital Growth (LS 34 · TOP" at bounding box center [256, 144] width 103 height 5
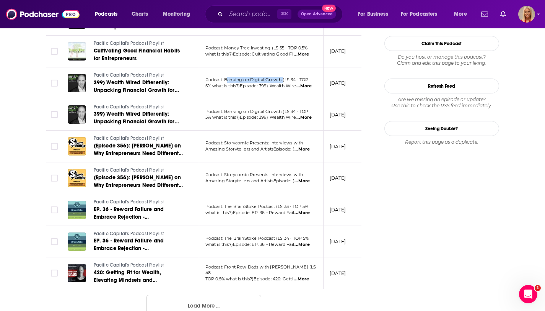
scroll to position [770, 0]
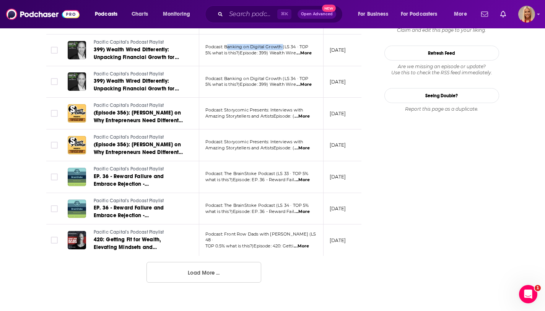
click at [200, 277] on button "Load More ..." at bounding box center [204, 272] width 115 height 21
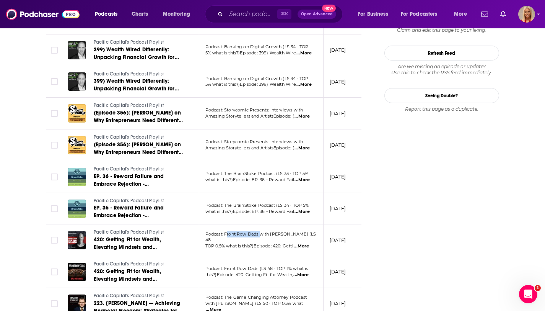
drag, startPoint x: 224, startPoint y: 236, endPoint x: 259, endPoint y: 238, distance: 35.2
click at [259, 238] on span "Podcast: Front Row Dads with Jon Vroman (LS 48 ·" at bounding box center [260, 236] width 111 height 11
copy span "Front Row Dads"
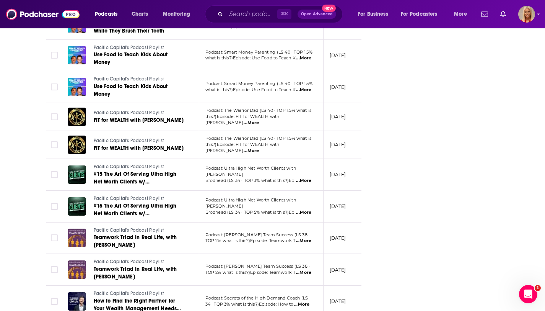
scroll to position [1323, 0]
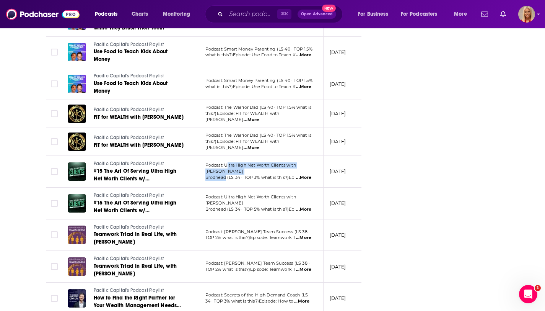
drag, startPoint x: 225, startPoint y: 168, endPoint x: 226, endPoint y: 176, distance: 7.8
click at [226, 176] on div "Podcast: Ultra High Net Worth Clients with Chris Brodhead (LS 34 · TOP 3% what …" at bounding box center [261, 171] width 112 height 18
copy div "Ultra High Net Worth Clients with Chris Brodhead"
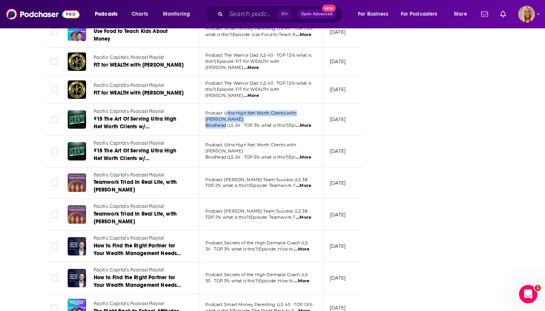
scroll to position [1423, 0]
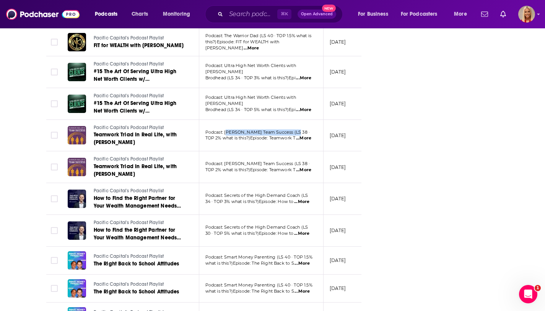
drag, startPoint x: 226, startPoint y: 132, endPoint x: 293, endPoint y: 134, distance: 67.7
click at [293, 134] on span "Podcast: Shannon Waller's Team Success (LS 38 ·" at bounding box center [257, 131] width 105 height 5
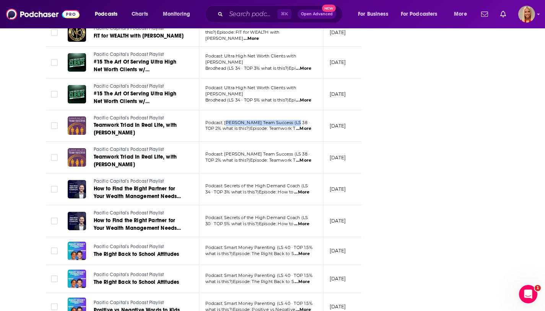
scroll to position [1470, 0]
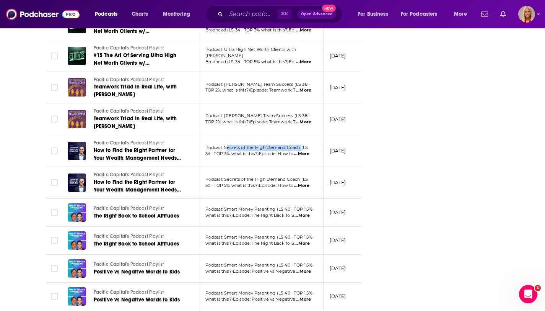
drag, startPoint x: 225, startPoint y: 148, endPoint x: 300, endPoint y: 149, distance: 74.6
click at [300, 149] on span "Podcast: Secrets of the High Demand Coach (LS" at bounding box center [256, 147] width 103 height 5
copy span "Secrets of the High Demand Coach"
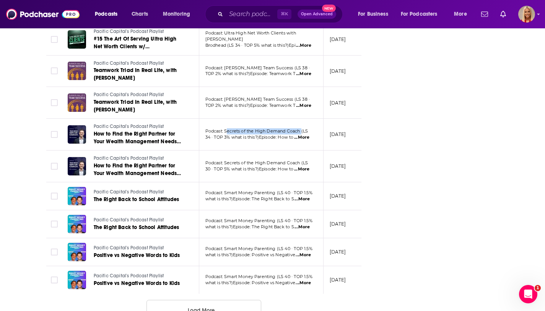
scroll to position [1515, 0]
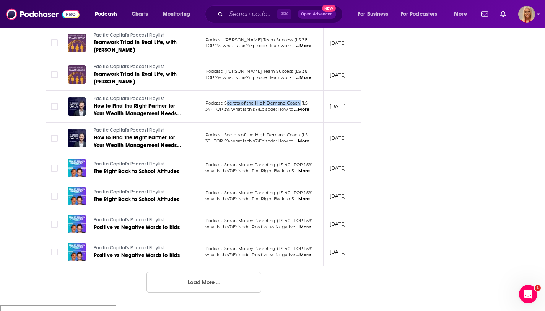
click at [221, 290] on button "Load More ..." at bounding box center [204, 282] width 115 height 21
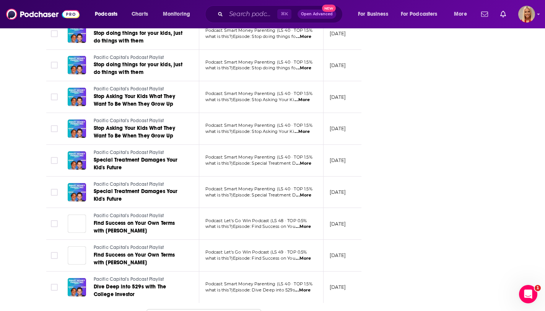
scroll to position [2291, 0]
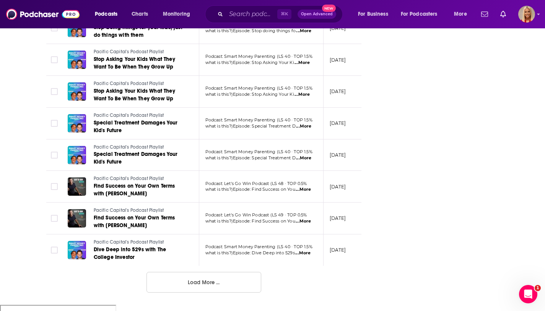
click at [226, 291] on button "Load More ..." at bounding box center [204, 282] width 115 height 21
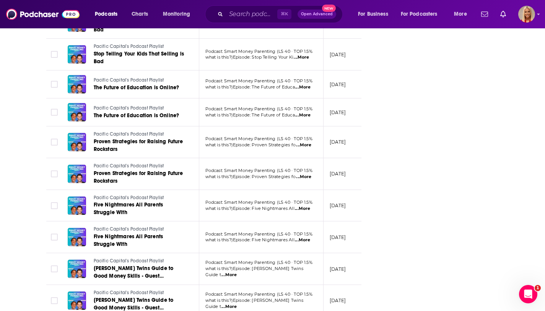
scroll to position [3046, 0]
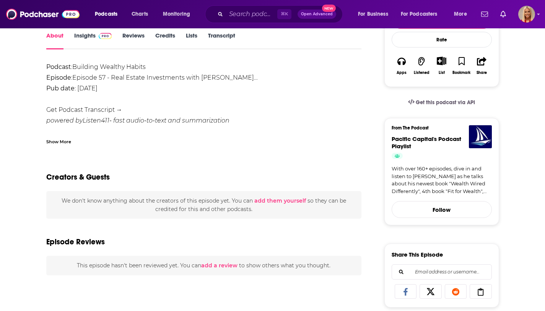
scroll to position [84, 0]
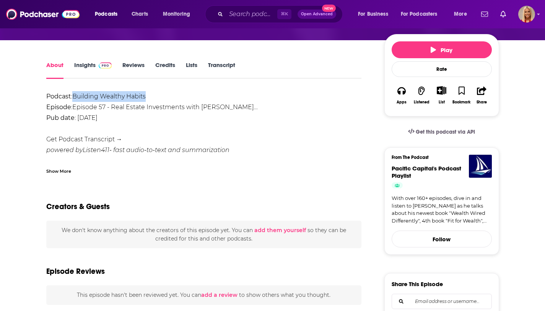
drag, startPoint x: 127, startPoint y: 96, endPoint x: 74, endPoint y: 98, distance: 52.8
click at [74, 98] on div "Podcast : Building Wealthy Habits Episode : Episode 57 - Real Estate Investment…" at bounding box center [204, 302] width 316 height 422
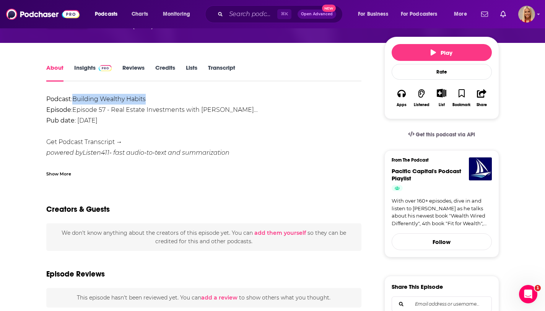
scroll to position [81, 0]
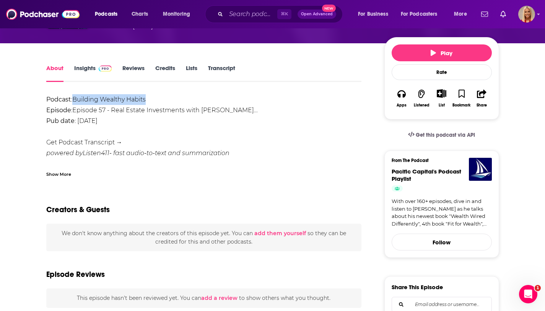
click at [94, 73] on link "Insights" at bounding box center [93, 73] width 38 height 18
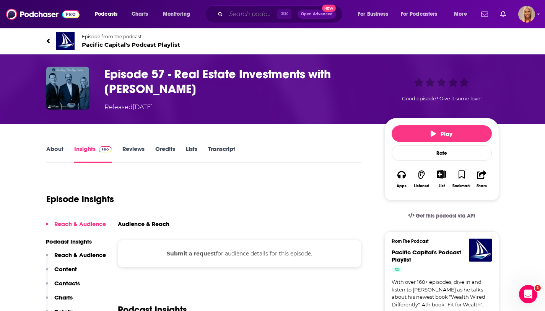
click at [249, 16] on input "Search podcasts, credits, & more..." at bounding box center [251, 14] width 51 height 12
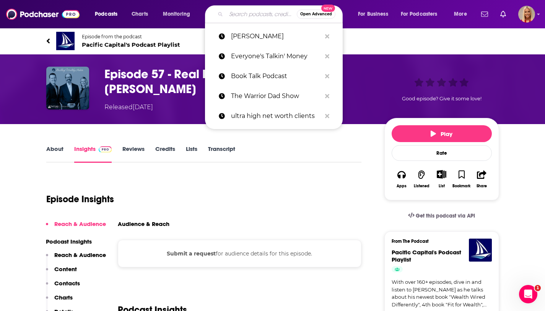
paste input "Building Wealthy Habits"
type input "Building Wealthy Habits"
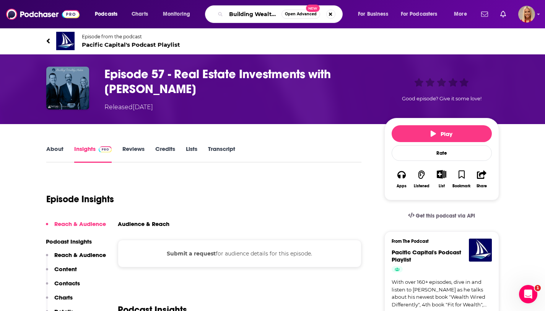
scroll to position [0, 20]
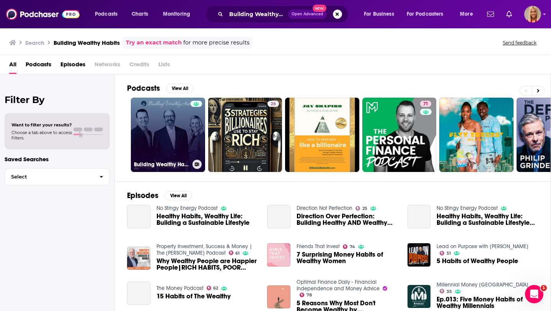
click at [174, 139] on link "Building Wealthy Habits" at bounding box center [168, 135] width 74 height 74
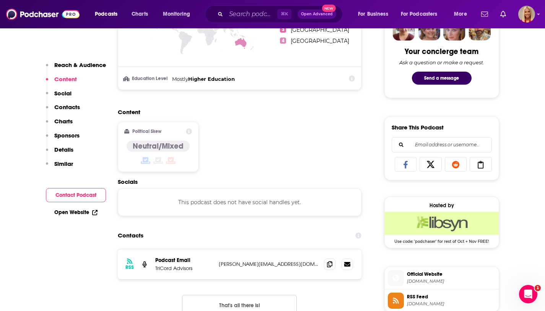
scroll to position [524, 0]
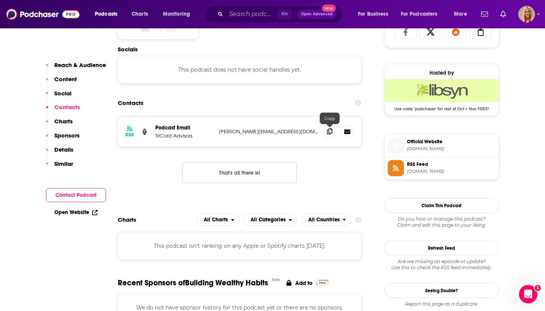
click at [330, 132] on icon at bounding box center [329, 131] width 5 height 6
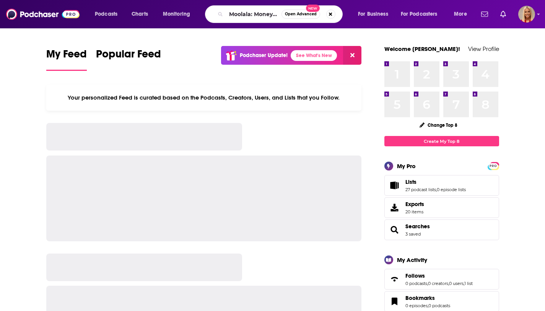
scroll to position [0, 33]
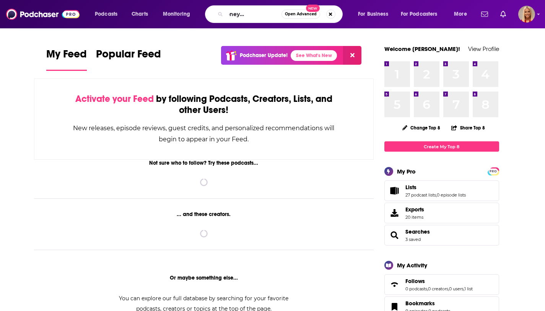
type input "Moolala: Money Made Simple"
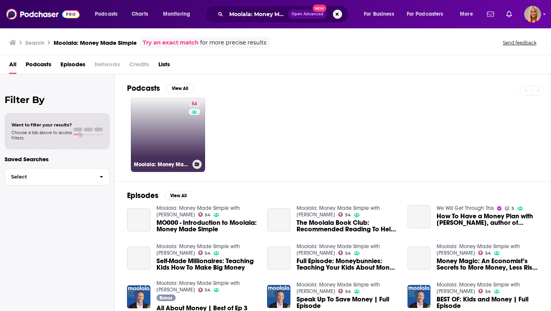
click at [186, 133] on link "54 Moolala: Money Made Simple with [PERSON_NAME]" at bounding box center [168, 135] width 74 height 74
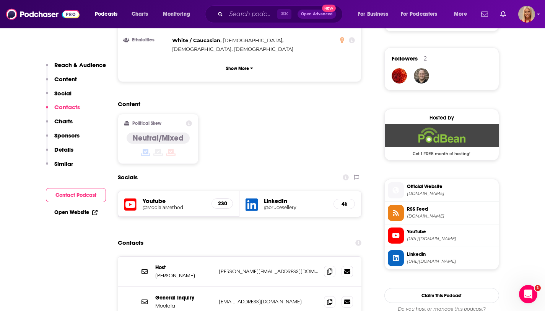
scroll to position [603, 0]
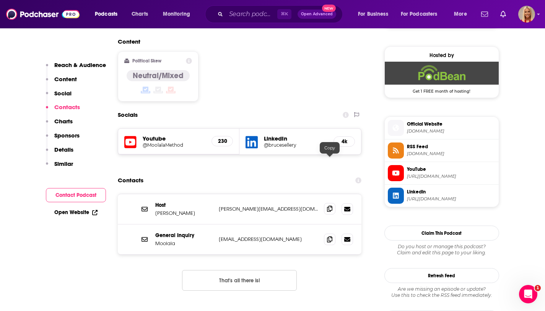
click at [327, 205] on icon at bounding box center [329, 208] width 5 height 6
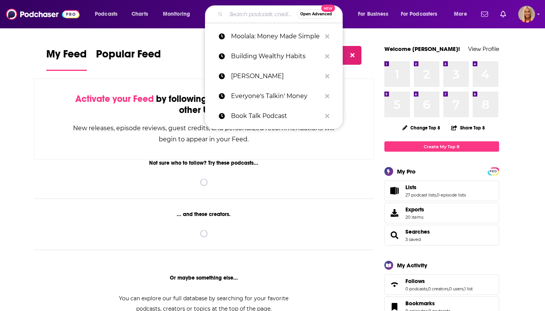
click at [246, 16] on input "Search podcasts, credits, & more..." at bounding box center [261, 14] width 71 height 12
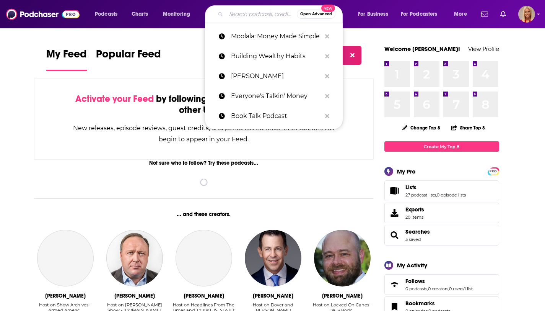
paste input "The Bucket List Life"
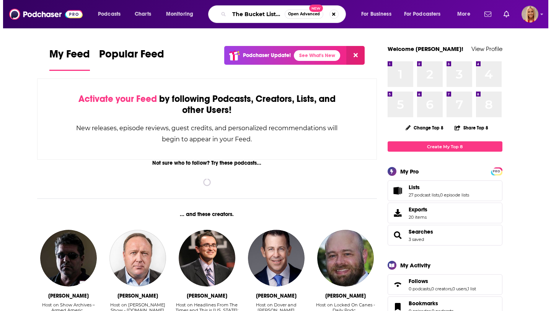
scroll to position [0, 7]
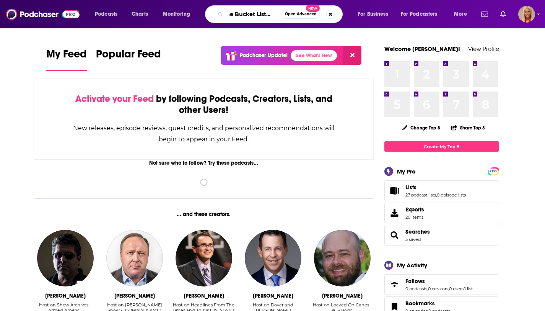
type input "The Bucket List Life"
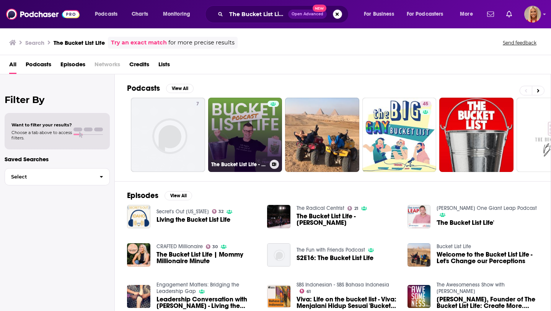
click at [234, 143] on link "The Bucket List Life - Helping You Build A Life By Design" at bounding box center [245, 135] width 74 height 74
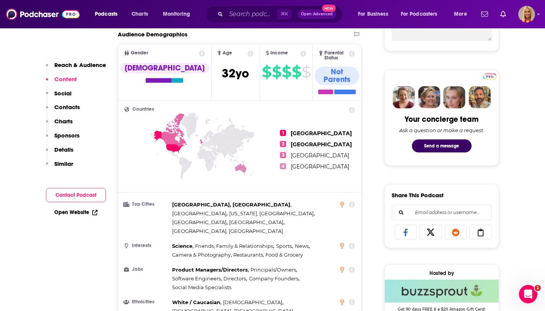
scroll to position [317, 0]
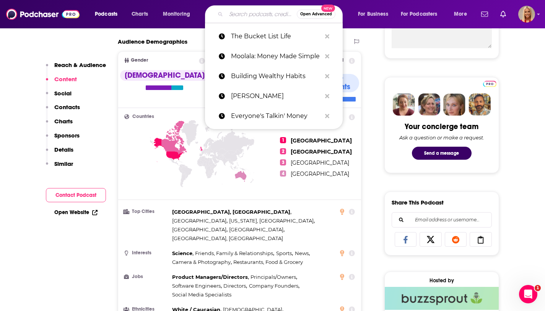
click at [231, 16] on input "Search podcasts, credits, & more..." at bounding box center [261, 14] width 71 height 12
paste input "Ultra High Net Worth Clients with [PERSON_NAME]"
type input "Ultra High Net Worth Clients with [PERSON_NAME]"
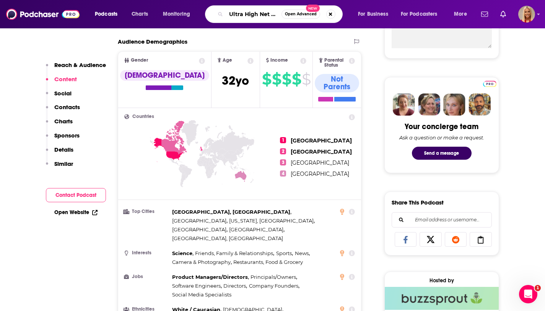
scroll to position [0, 93]
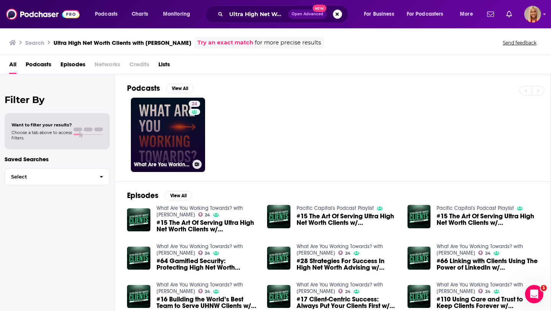
click at [173, 134] on link "24 What Are You Working Towards? with Chris Brodhead" at bounding box center [168, 135] width 74 height 74
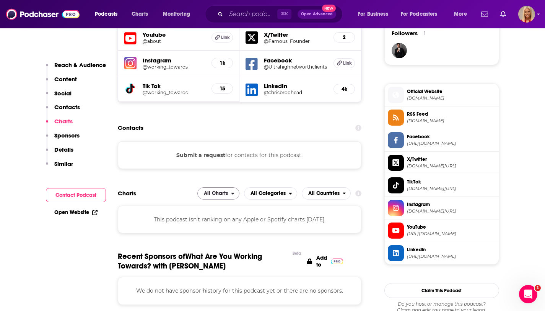
scroll to position [637, 0]
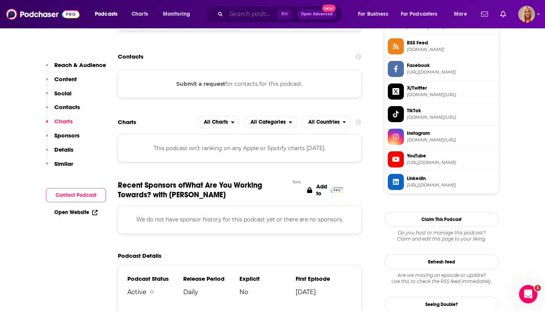
click at [234, 16] on input "Search podcasts, credits, & more..." at bounding box center [251, 14] width 51 height 12
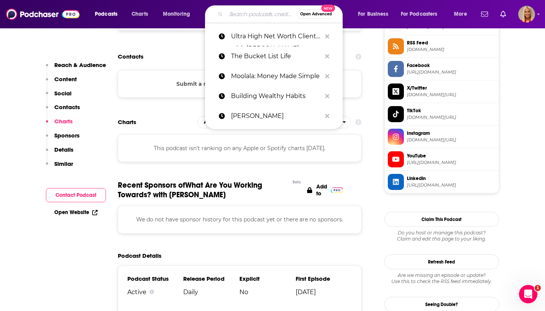
paste input "Secrets of the High Demand Coach"
type input "Secrets of the High Demand Coach"
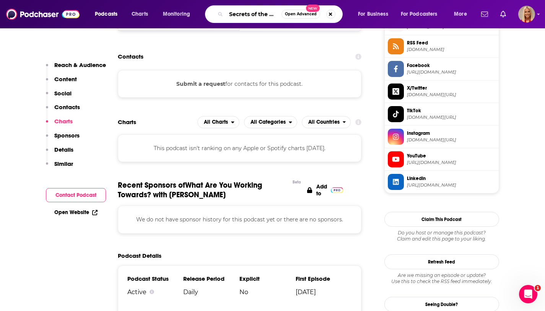
scroll to position [0, 50]
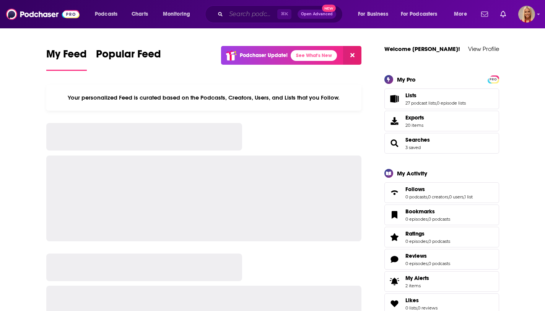
click at [252, 16] on input "Search podcasts, credits, & more..." at bounding box center [251, 14] width 51 height 12
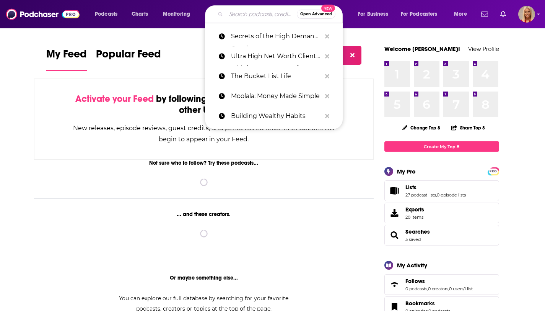
paste input "Front Row Dads"
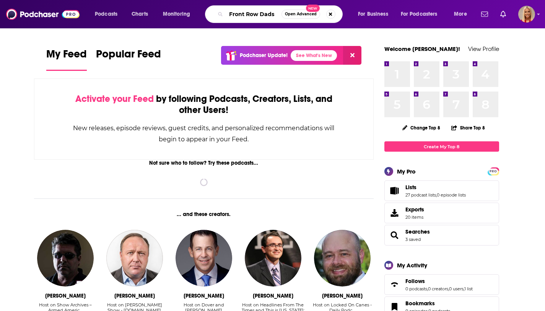
type input "Front Row Dads"
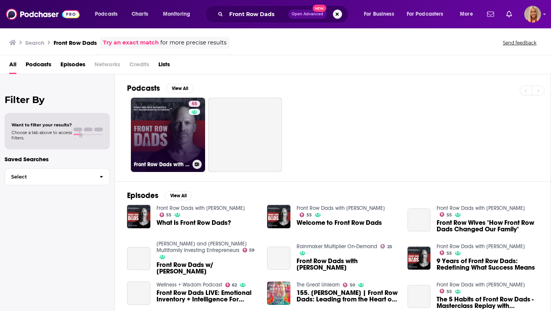
click at [161, 138] on link "55 Front Row Dads with [PERSON_NAME]" at bounding box center [168, 135] width 74 height 74
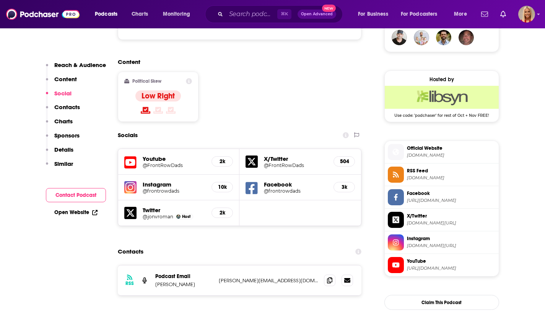
scroll to position [607, 0]
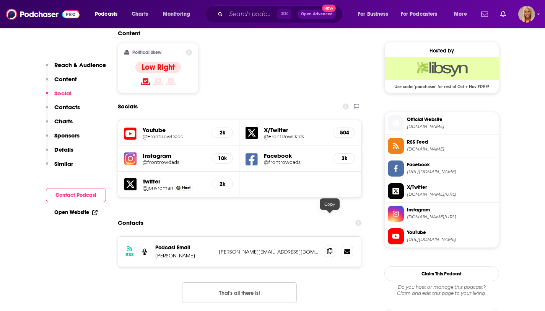
click at [329, 248] on icon at bounding box center [329, 251] width 5 height 6
